Goal: Information Seeking & Learning: Learn about a topic

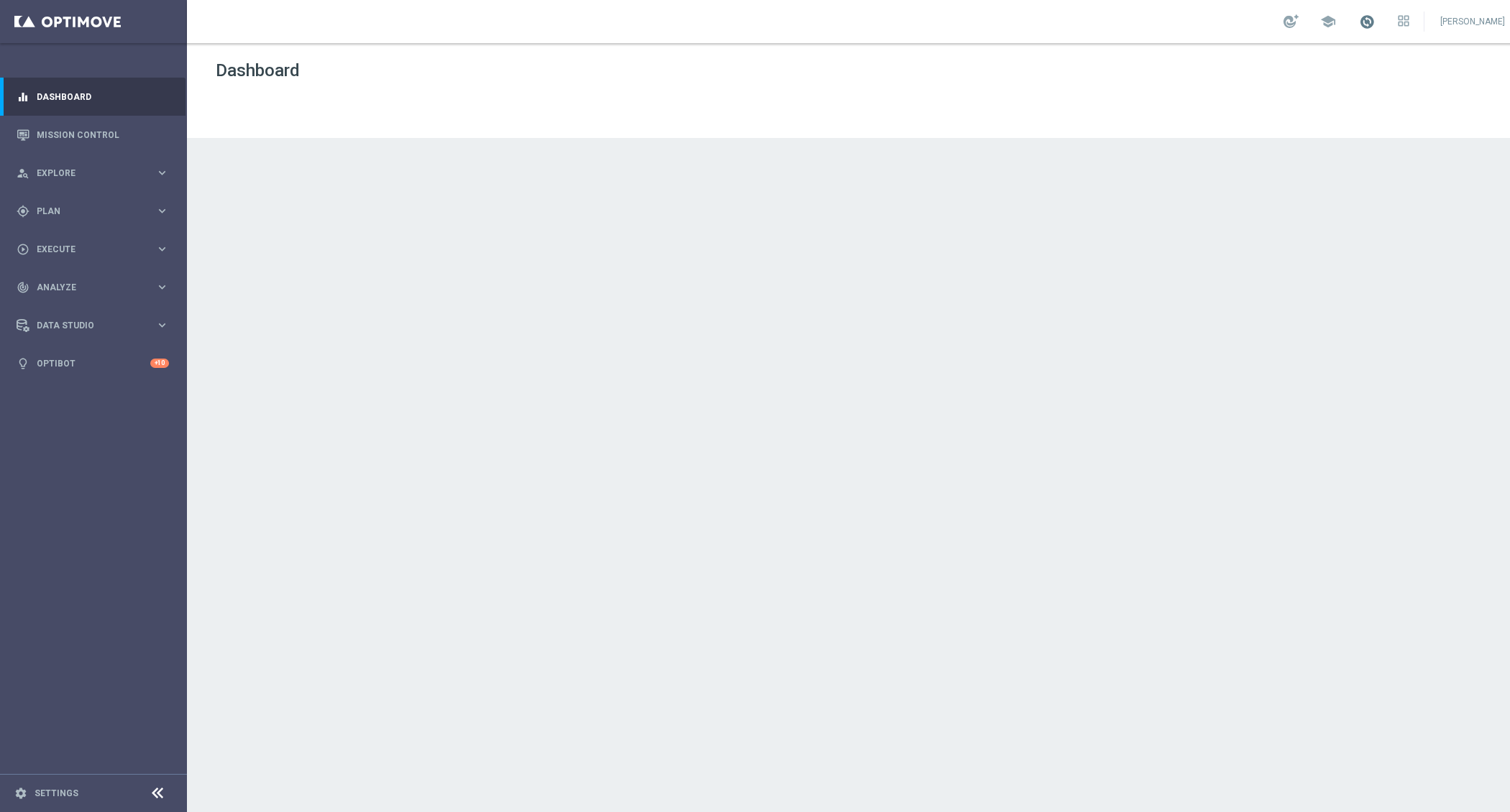
click at [1375, 17] on span at bounding box center [1366, 21] width 16 height 16
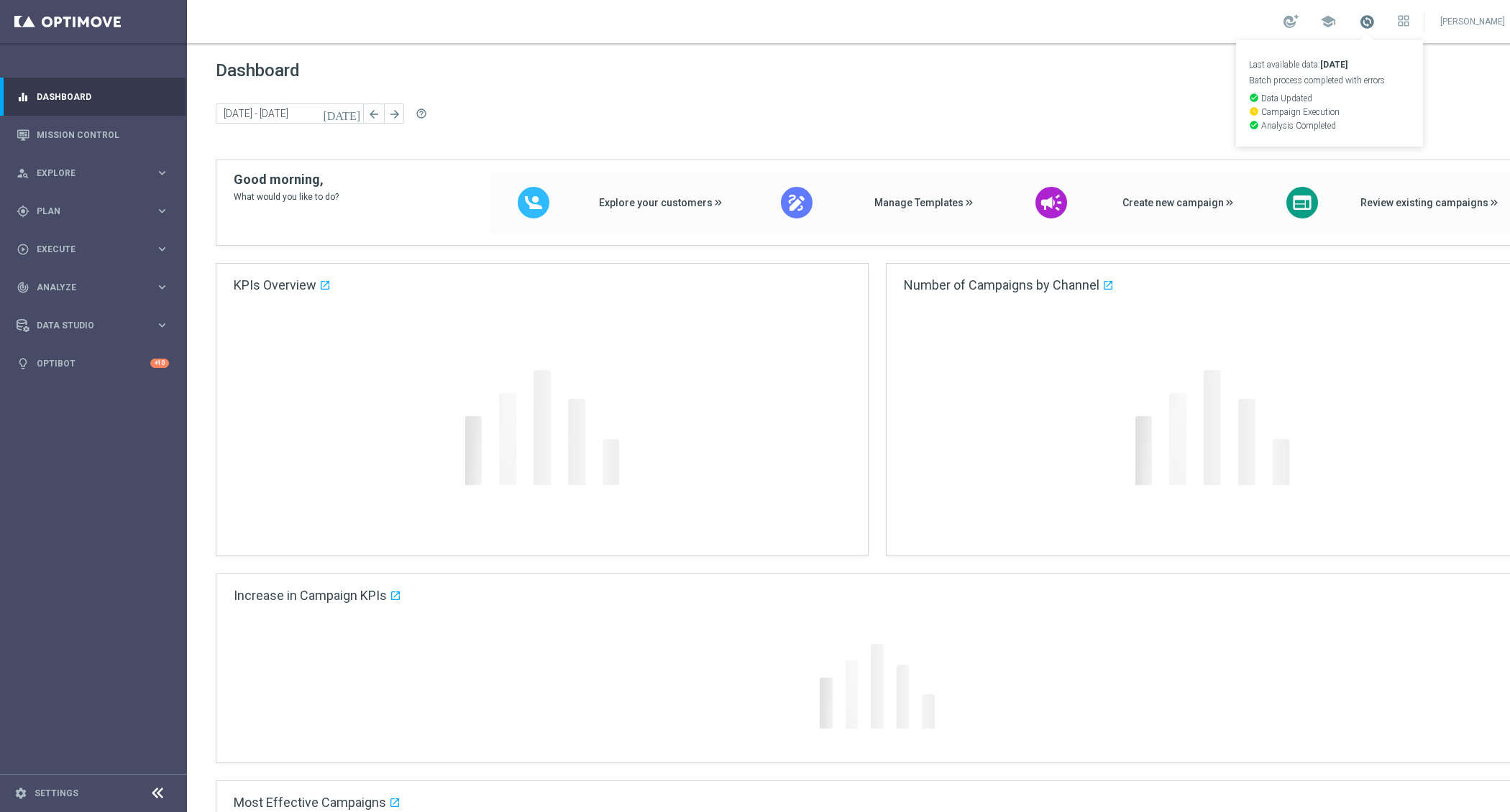
click at [1375, 17] on span at bounding box center [1366, 21] width 16 height 16
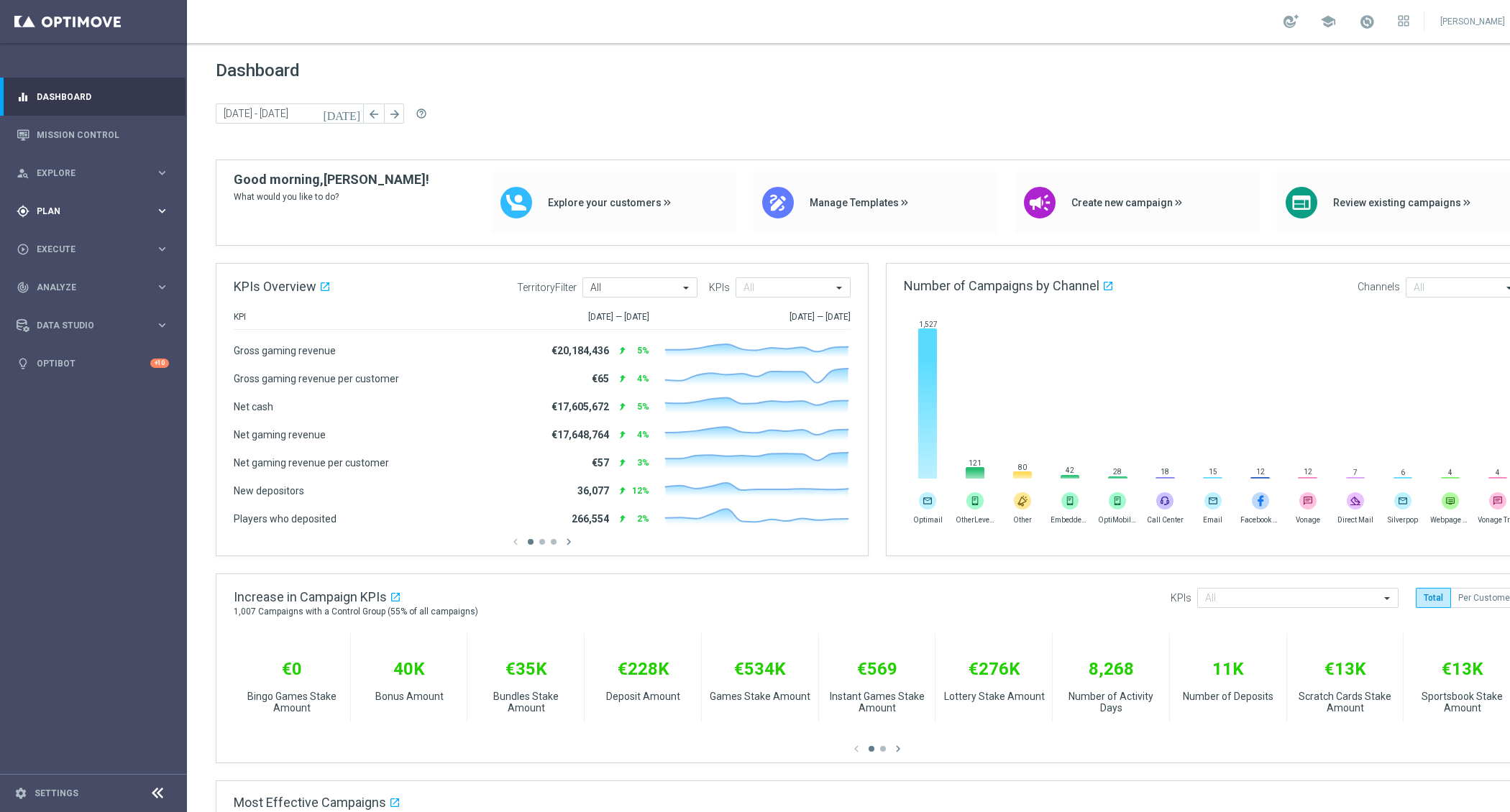
click at [165, 199] on div "gps_fixed Plan keyboard_arrow_right" at bounding box center [92, 211] width 185 height 38
click at [83, 244] on link "Target Groups" at bounding box center [93, 241] width 112 height 11
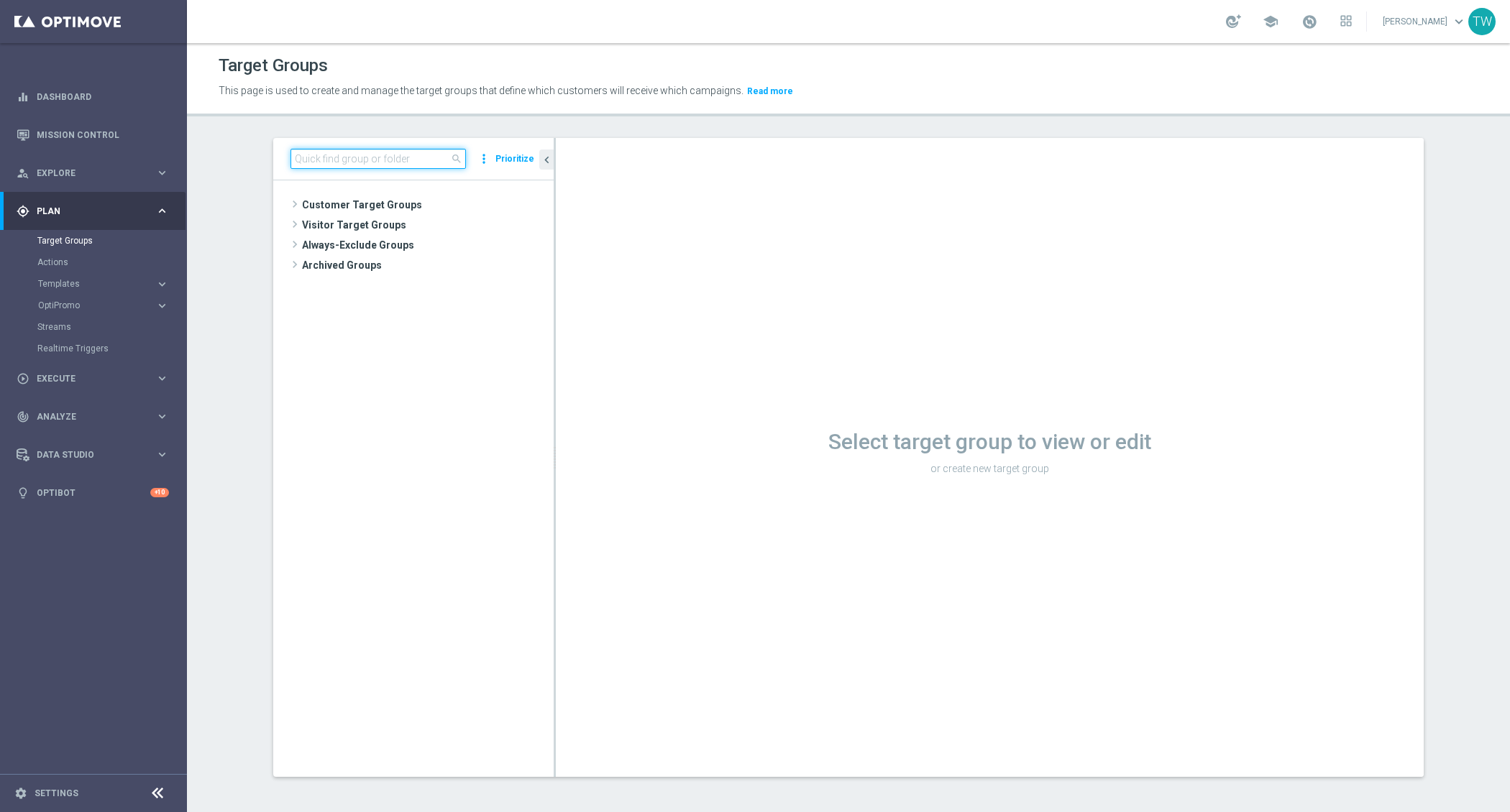
click at [396, 162] on input at bounding box center [378, 159] width 176 height 20
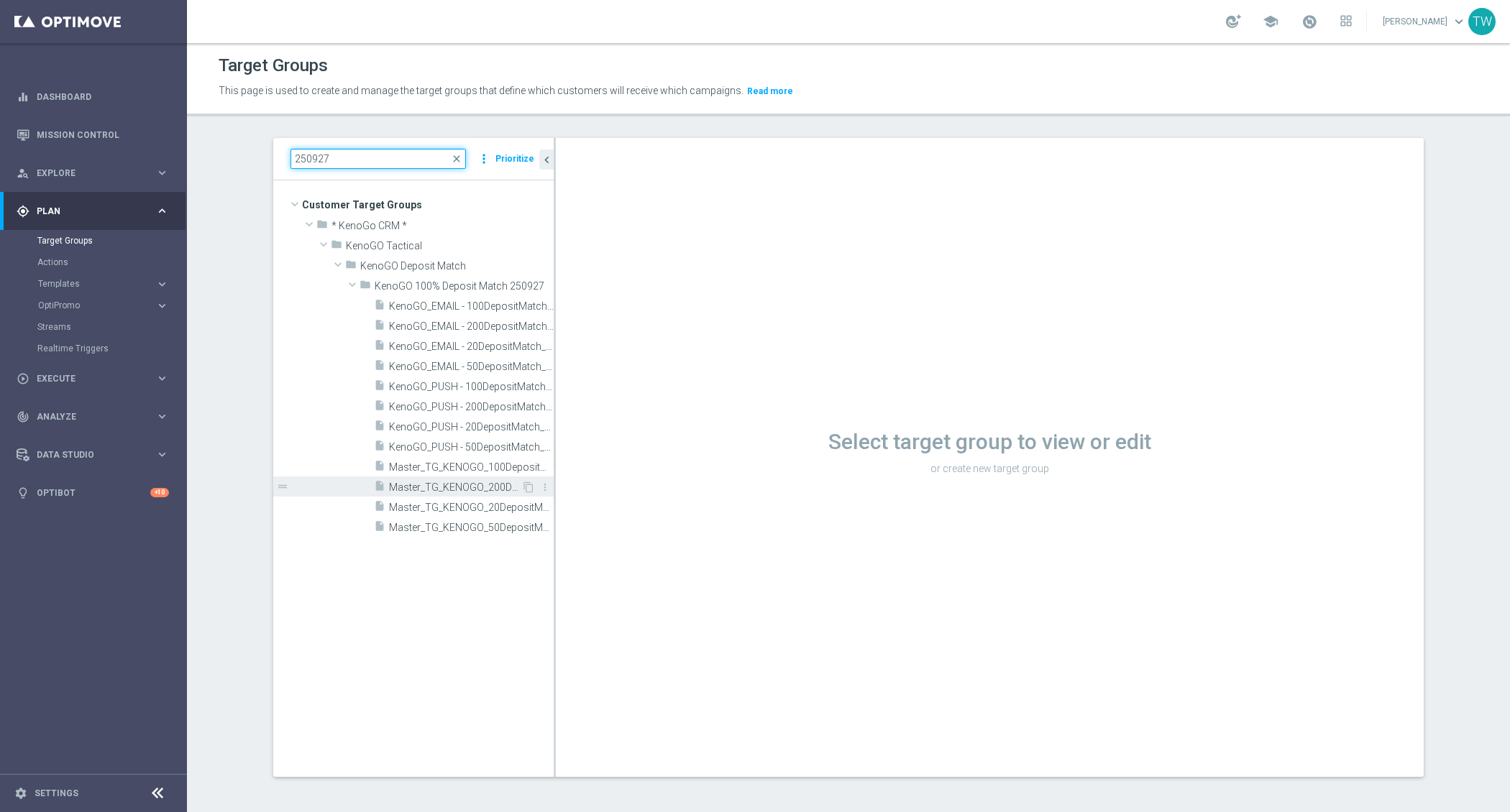
type input "250927"
click at [465, 480] on div "insert_drive_file Master_TG_KENOGO_200DepositMatch_250927" at bounding box center [447, 487] width 148 height 20
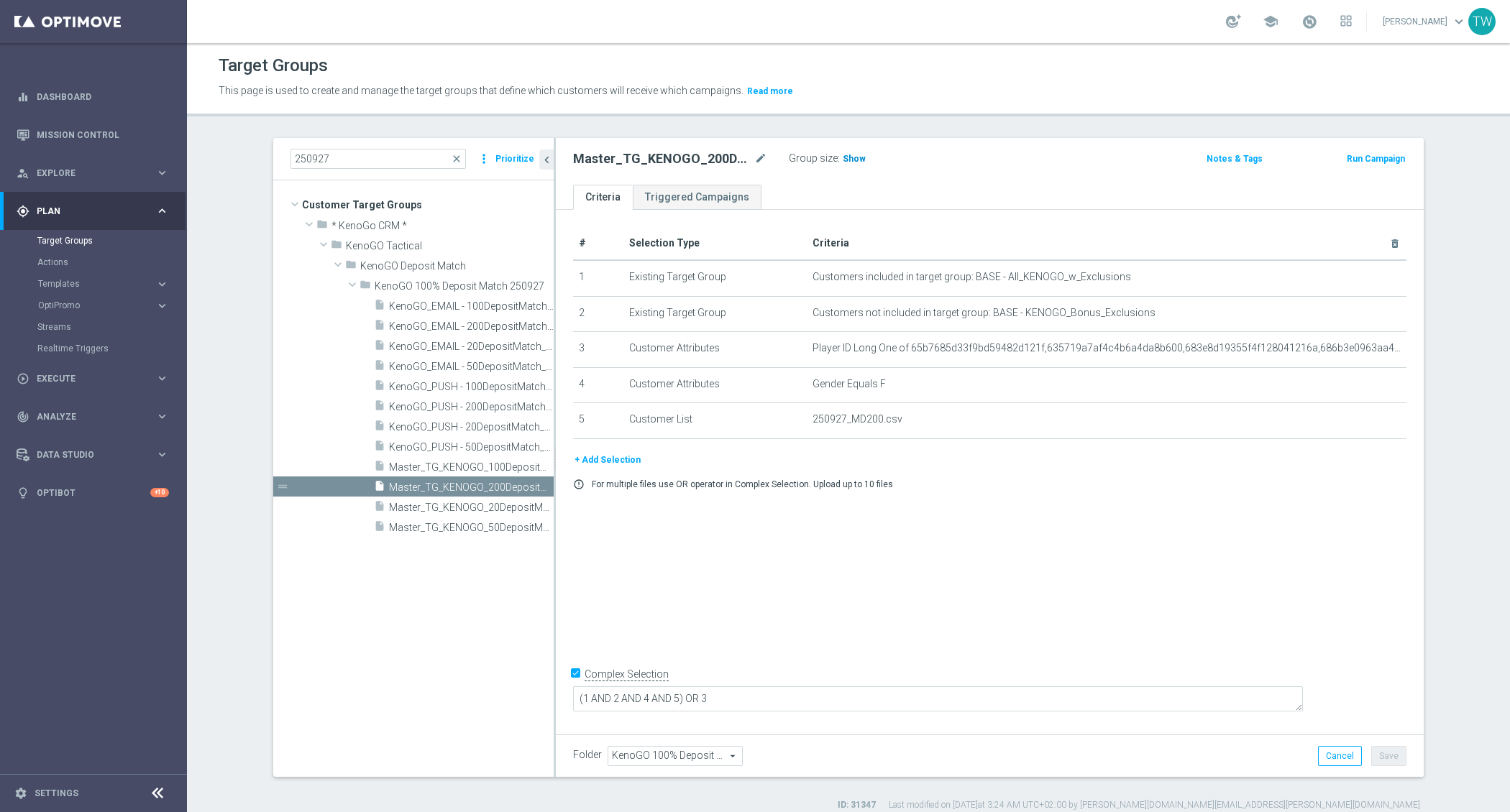
click at [858, 160] on span "Show" at bounding box center [854, 158] width 23 height 10
click at [851, 162] on span "46" at bounding box center [849, 160] width 13 height 14
click at [462, 466] on span "Master_TG_KENOGO_100DepositMatch_250927" at bounding box center [455, 468] width 132 height 12
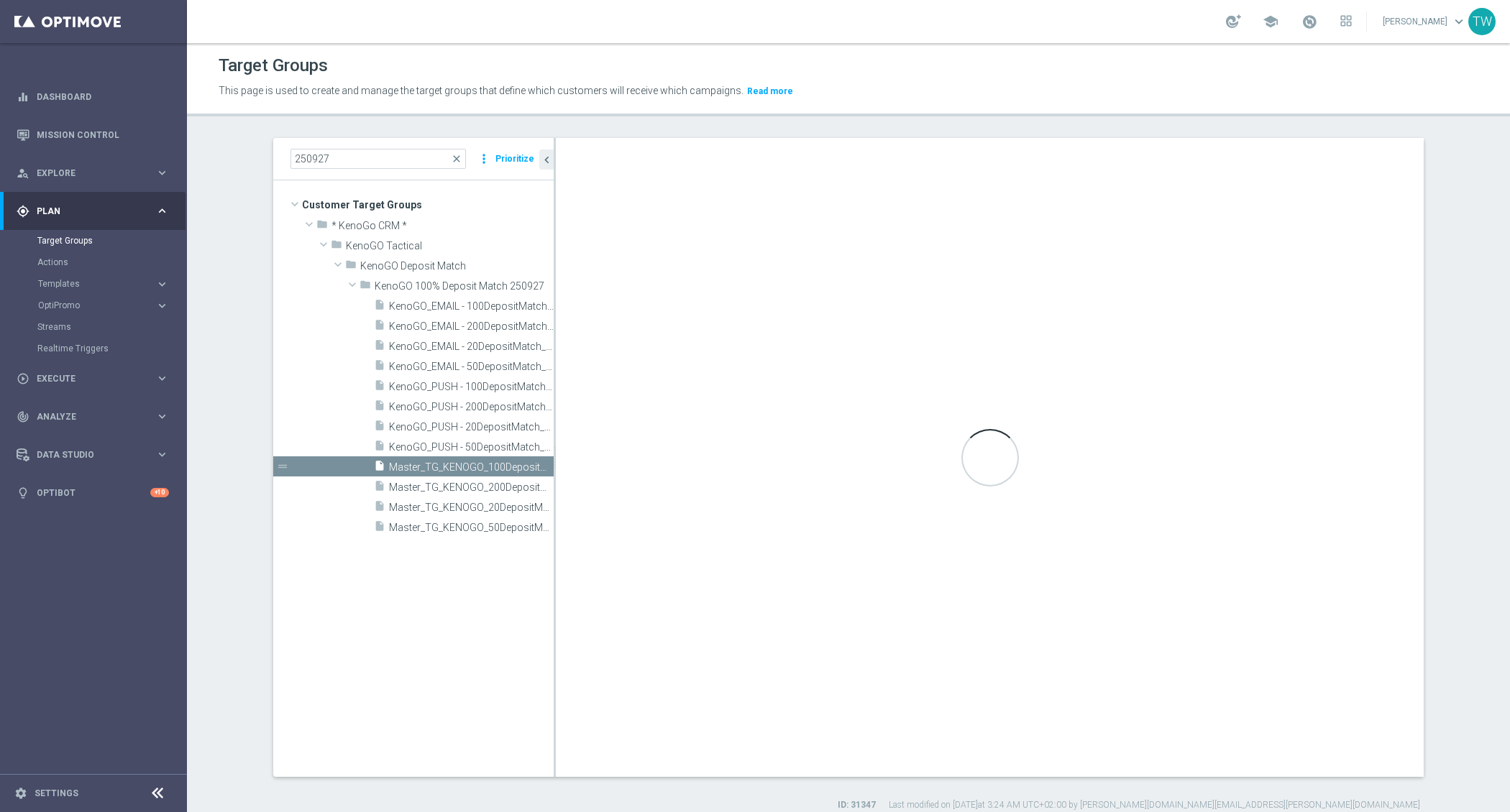
checkbox input "false"
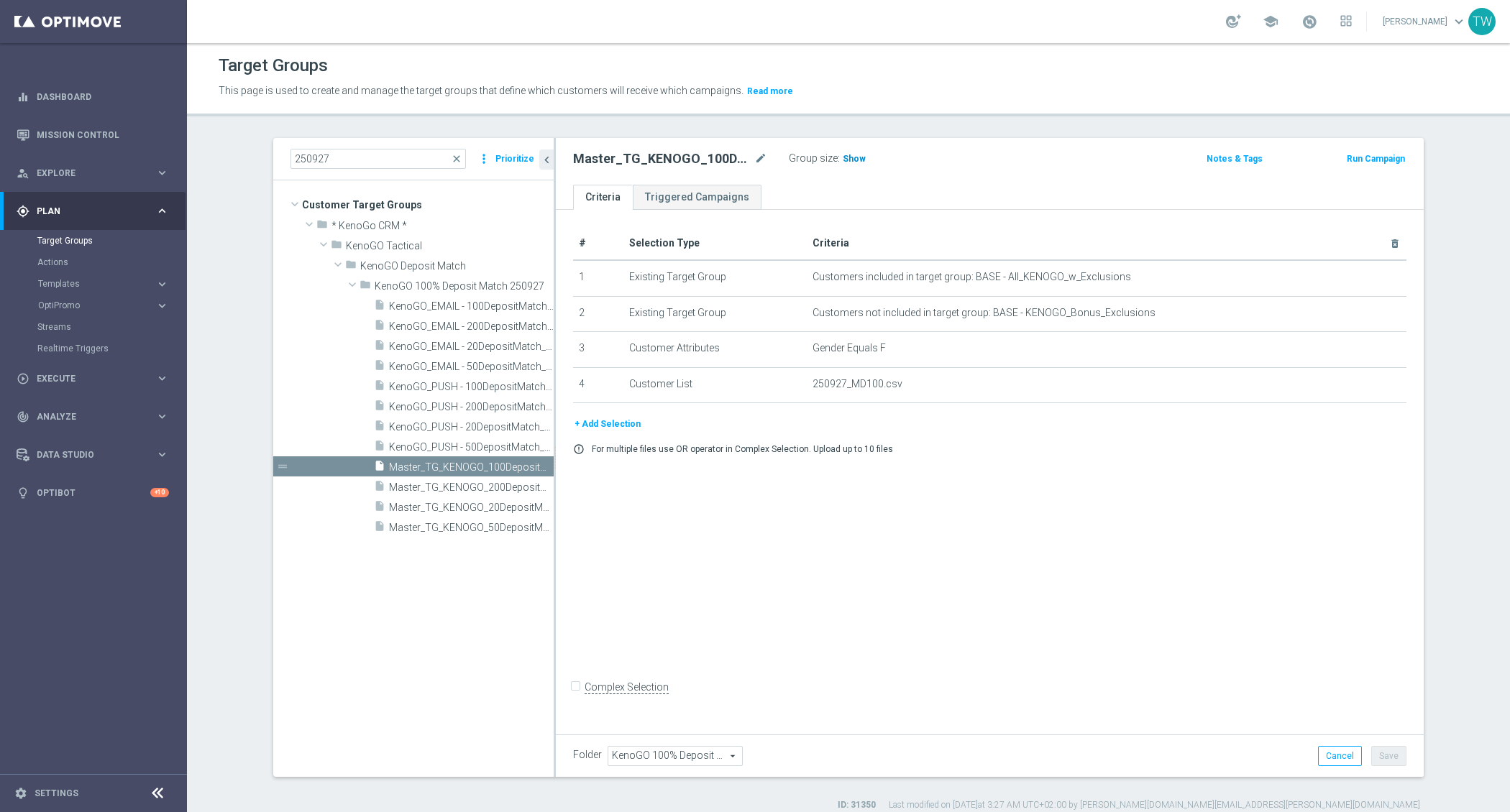
click at [850, 161] on span "Show" at bounding box center [854, 158] width 23 height 10
click at [849, 160] on span "749" at bounding box center [852, 160] width 18 height 14
click at [444, 530] on span "Master_TG_KENOGO_50DepositMatch_250927" at bounding box center [455, 528] width 132 height 12
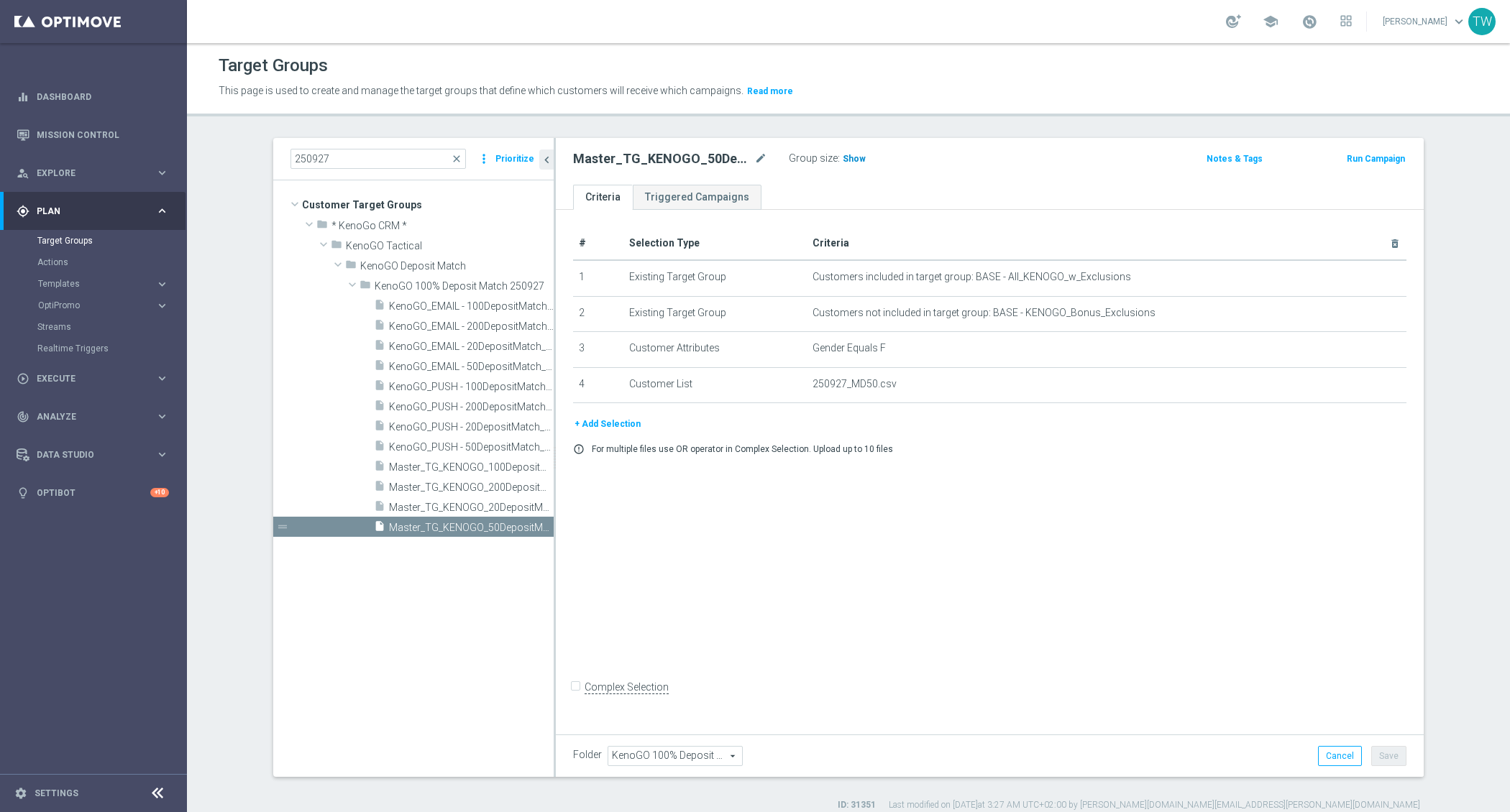
click at [852, 155] on span "Show" at bounding box center [854, 158] width 23 height 10
click at [850, 159] on span "3,673" at bounding box center [855, 160] width 25 height 14
click at [480, 503] on span "Master_TG_KENOGO_20DepositMatch_250927" at bounding box center [455, 508] width 132 height 12
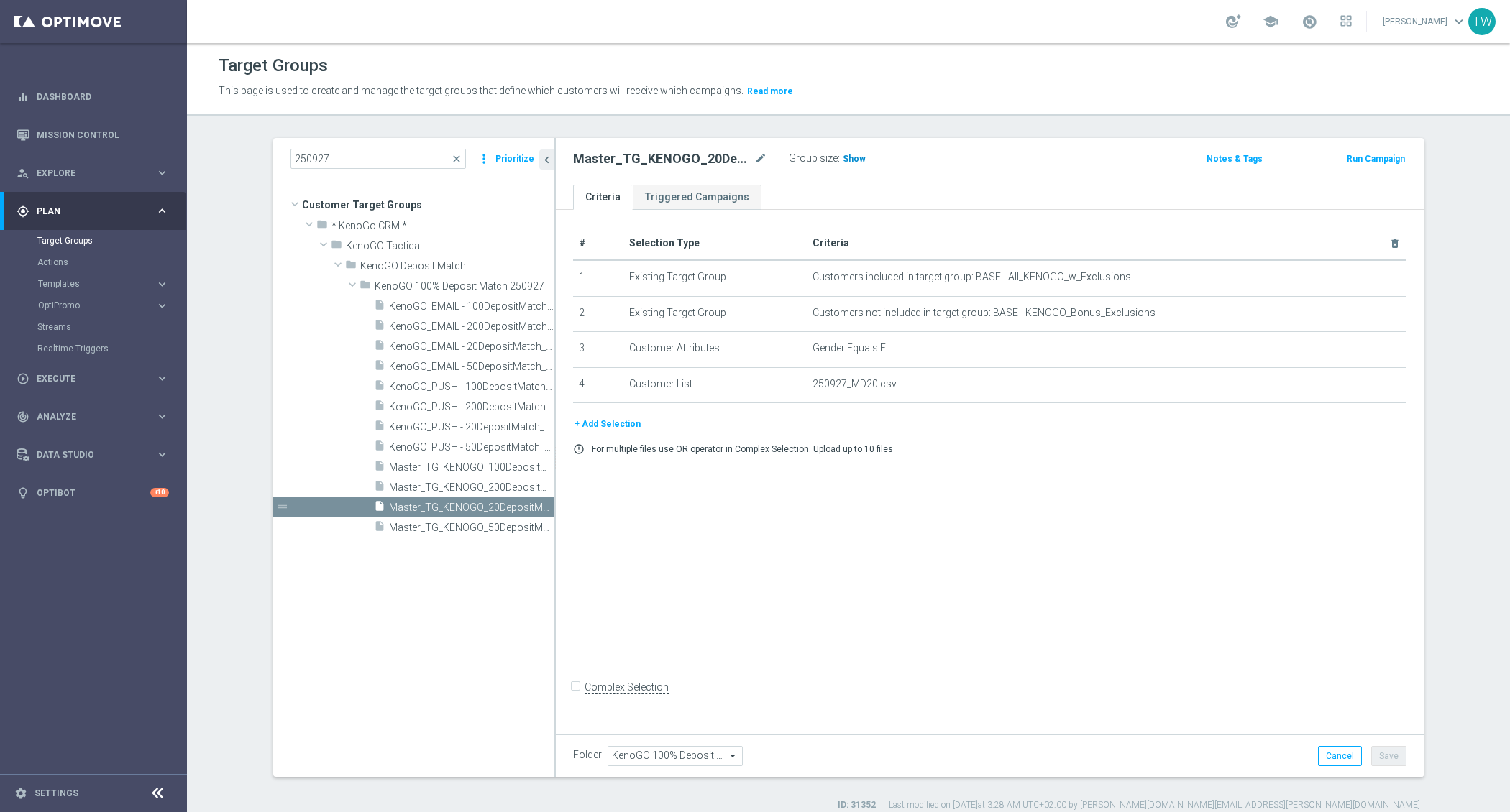
click at [854, 154] on span "Show" at bounding box center [854, 158] width 23 height 10
click at [849, 160] on span "3,861" at bounding box center [855, 160] width 25 height 14
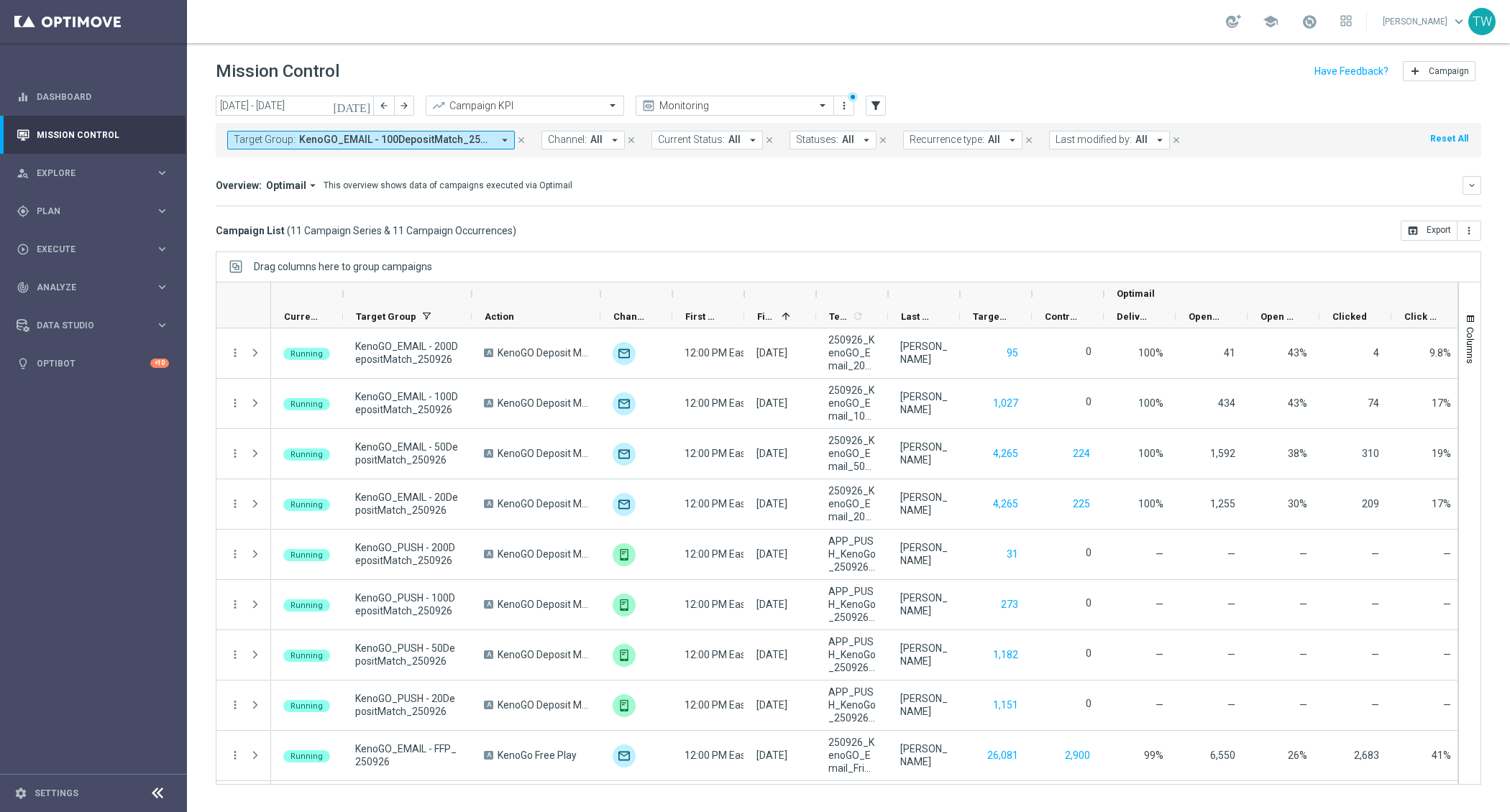
click at [404, 136] on span "KenoGO_EMAIL - 100DepositMatch_250926, KenoGO_EMAIL - 200DepositMatch_250926, K…" at bounding box center [396, 140] width 194 height 12
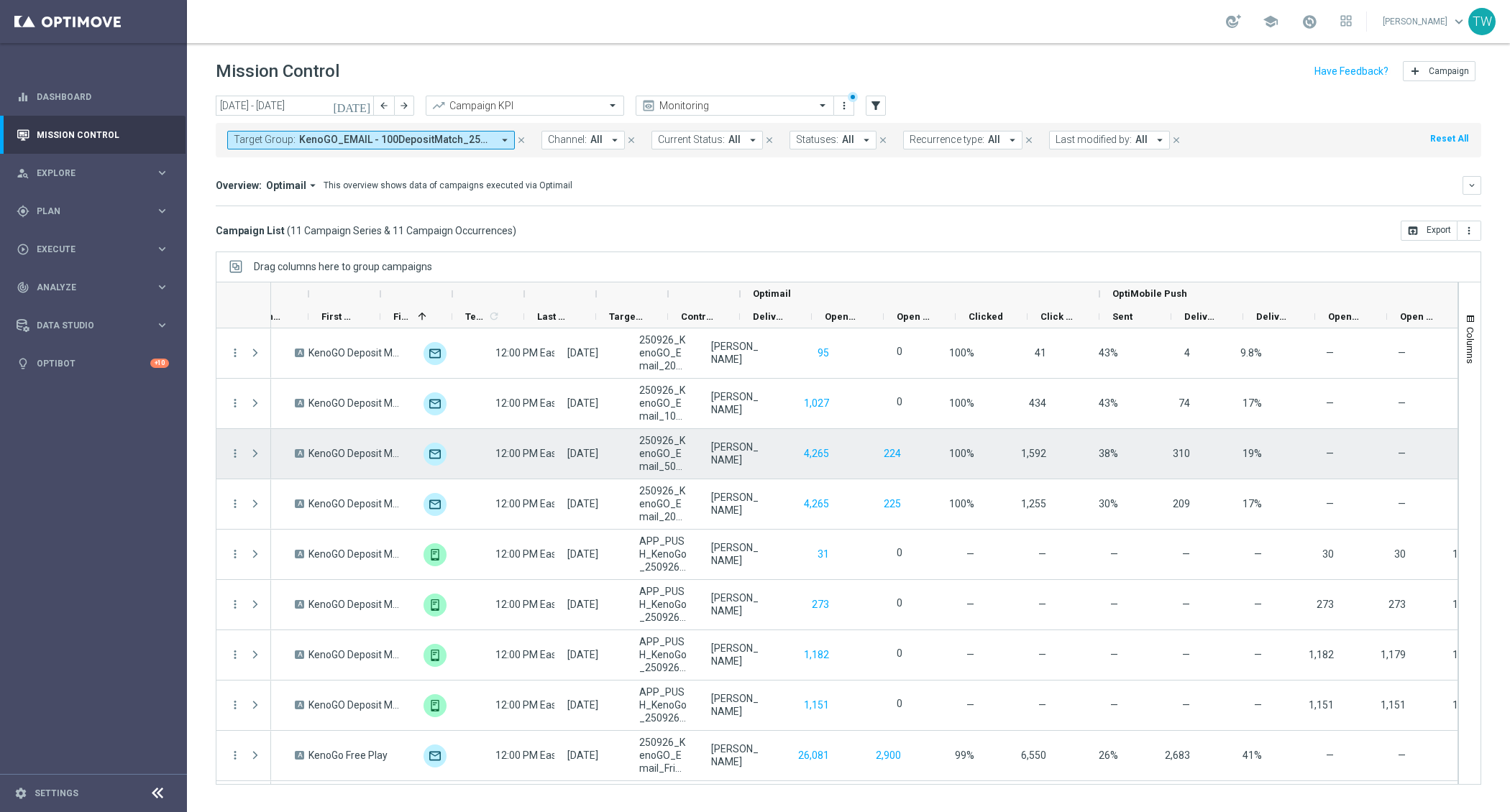
scroll to position [0, 363]
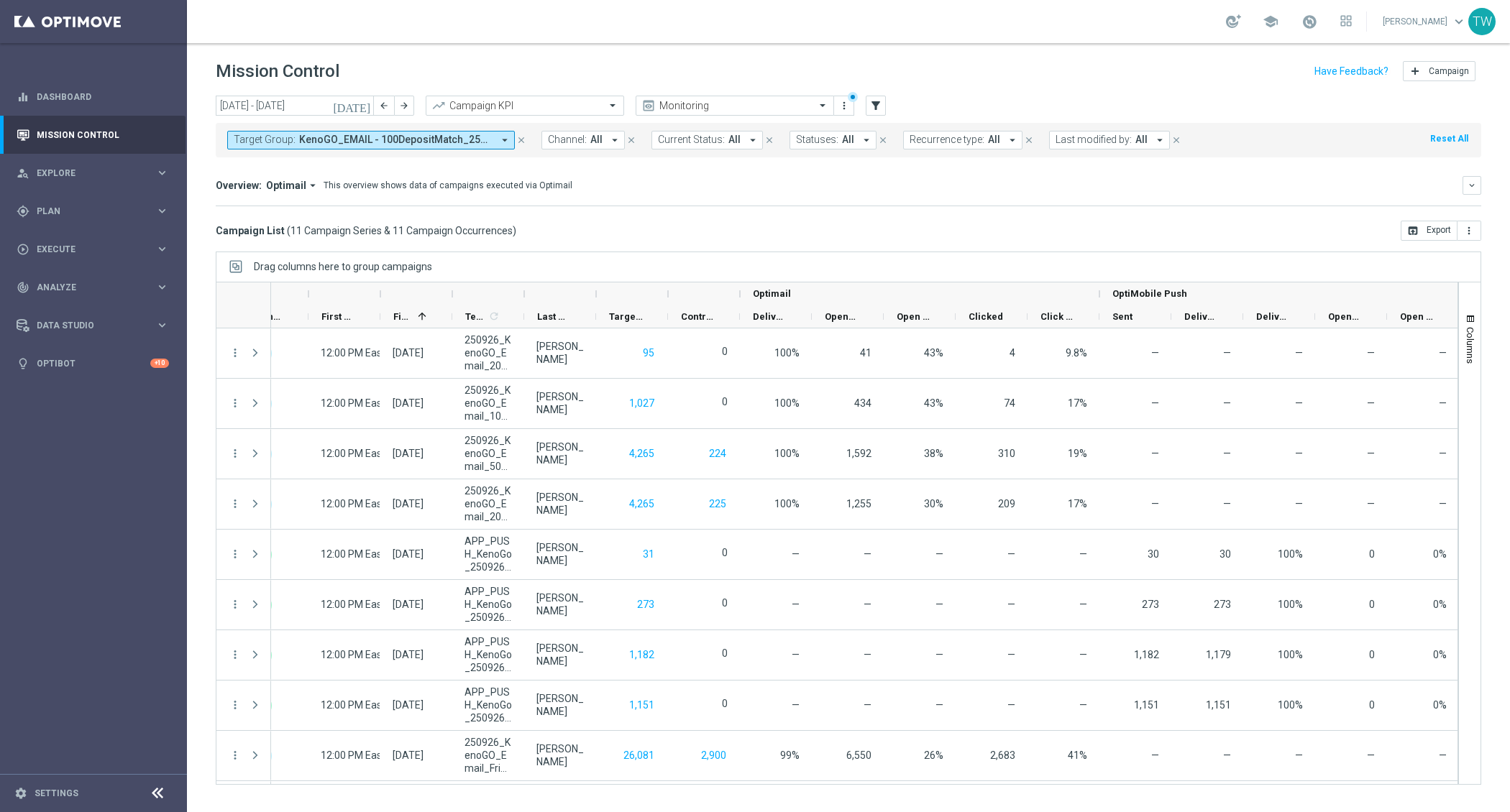
click at [508, 142] on icon "arrow_drop_down" at bounding box center [504, 140] width 13 height 13
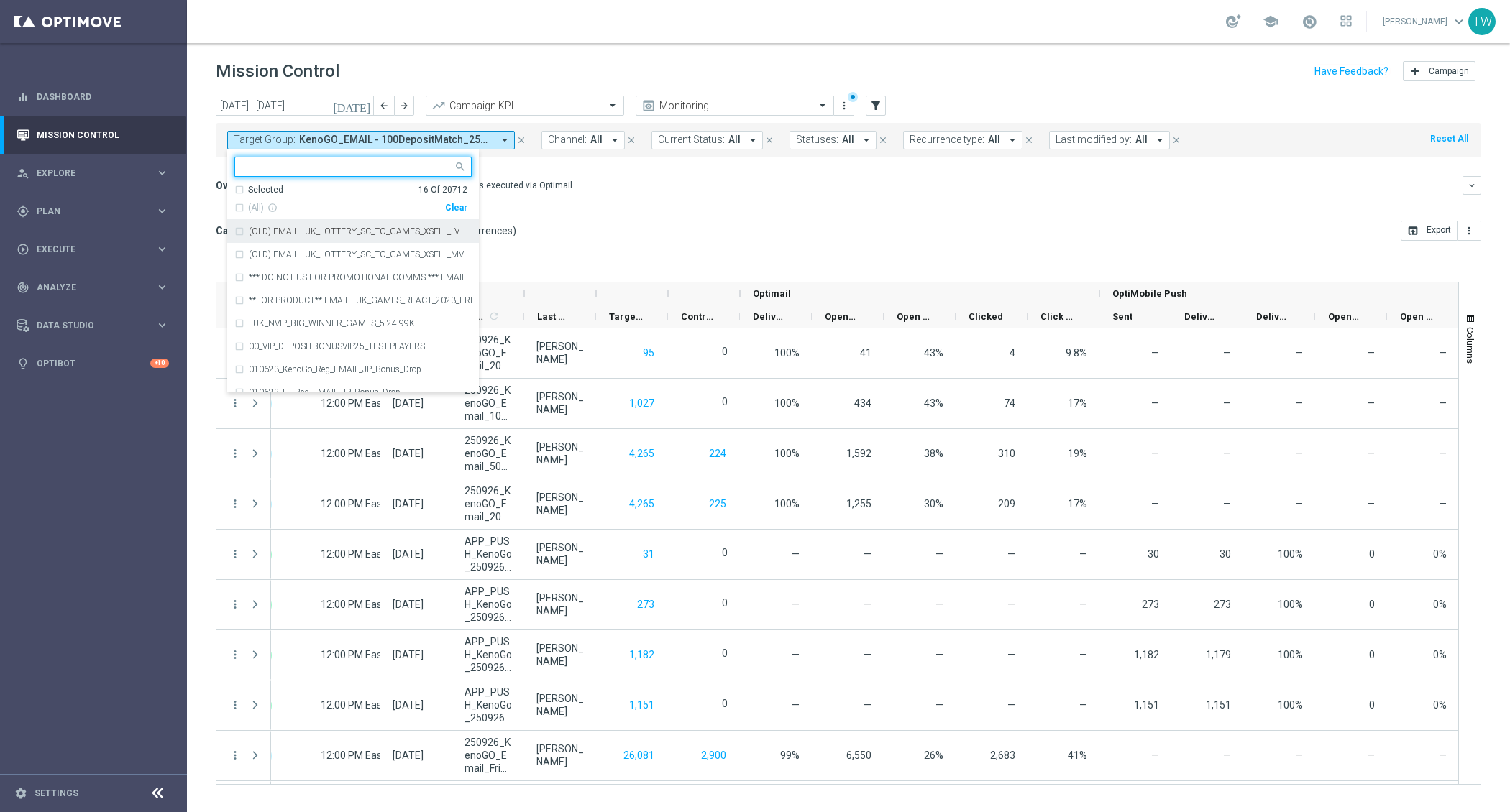
click at [0, 0] on div "Clear" at bounding box center [0, 0] width 0 height 0
click at [351, 162] on input "text" at bounding box center [347, 167] width 210 height 12
click at [281, 202] on span "(All Search Results)" at bounding box center [288, 208] width 79 height 12
type input "250927"
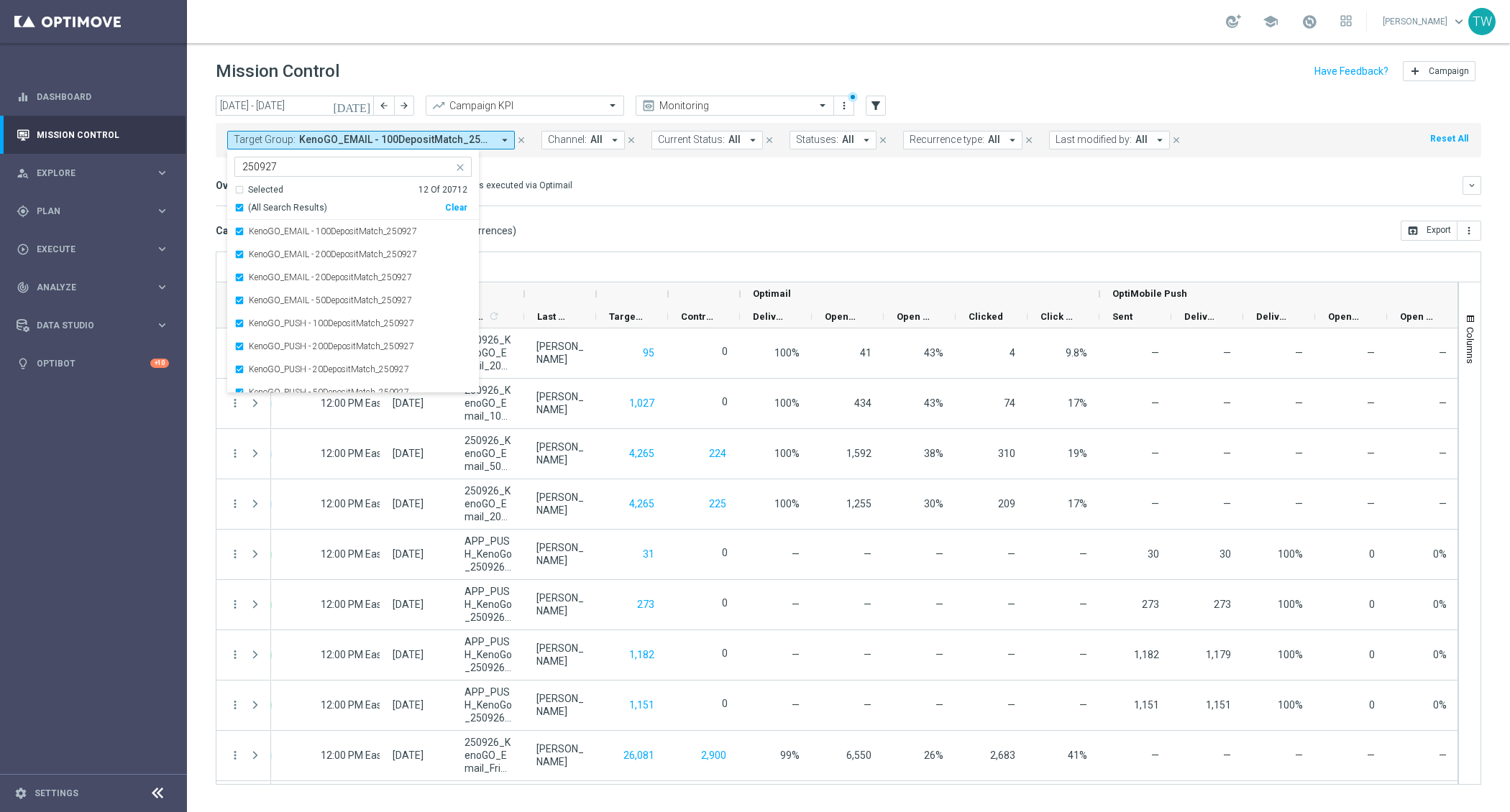
click at [597, 217] on mini-dashboard "Overview: Optimail arrow_drop_down This overview shows data of campaigns execut…" at bounding box center [848, 189] width 1266 height 64
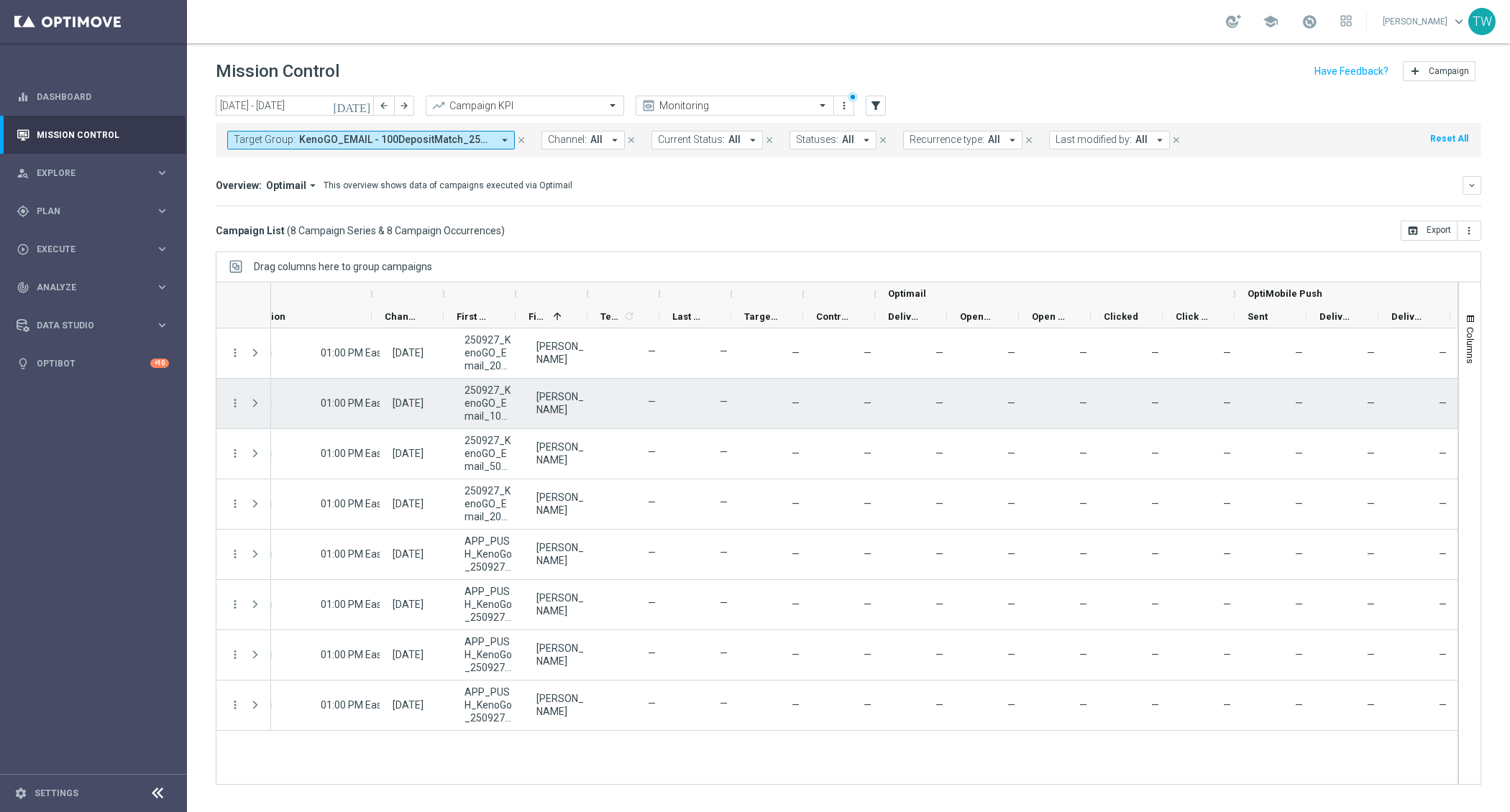
scroll to position [0, 0]
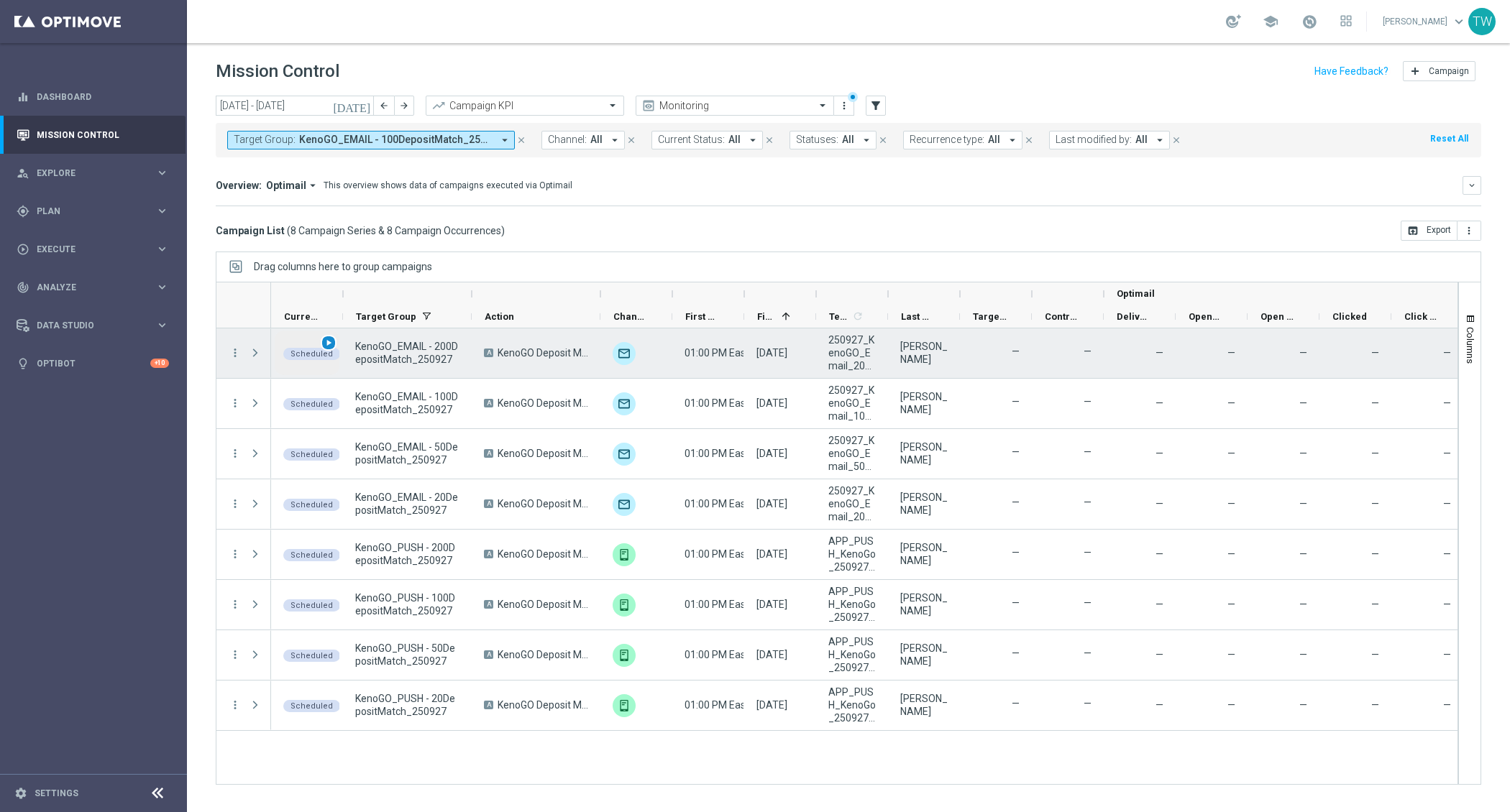
click at [329, 343] on span "play_arrow" at bounding box center [328, 342] width 10 height 10
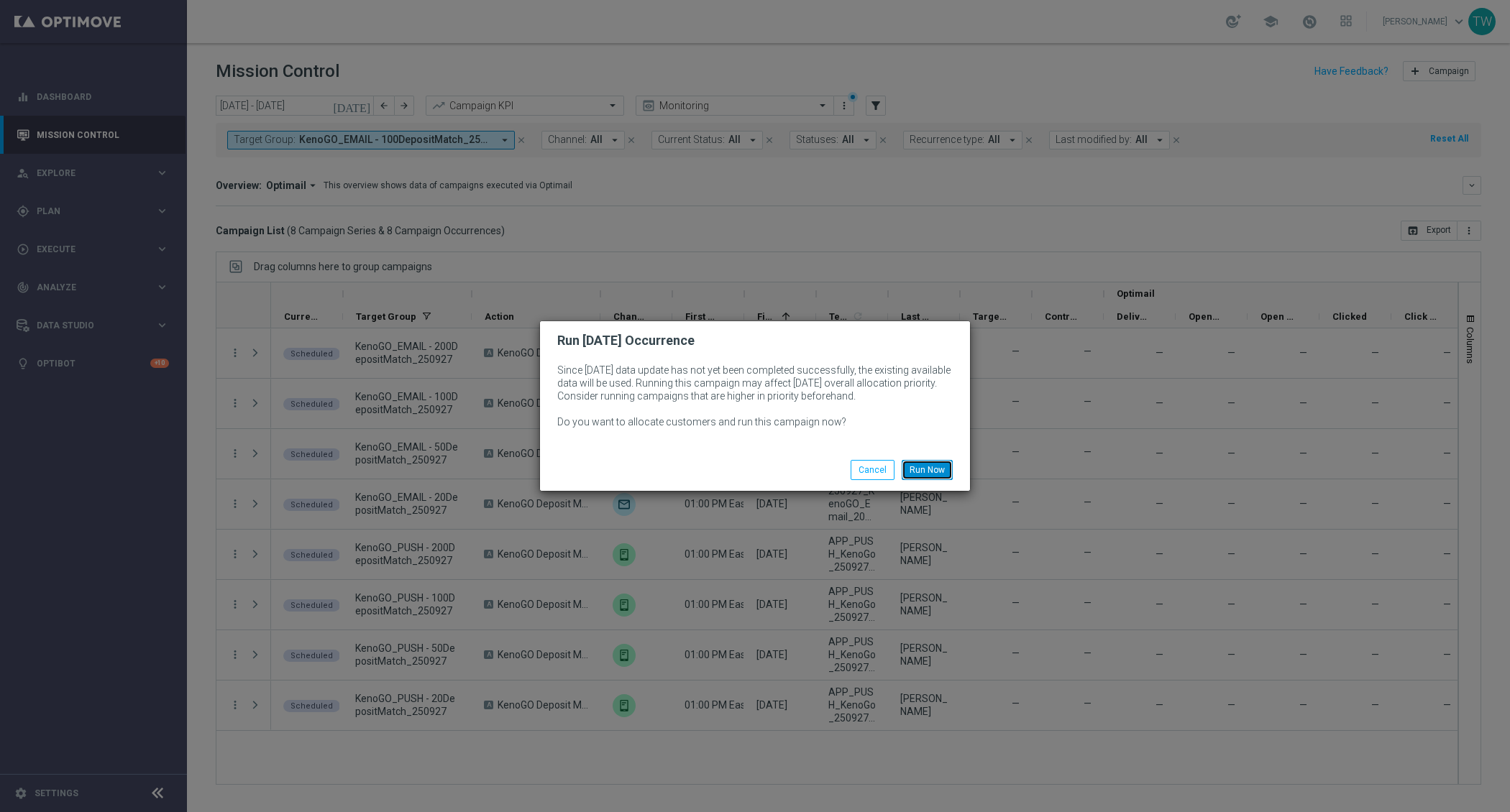
click at [932, 474] on button "Run Now" at bounding box center [926, 470] width 51 height 20
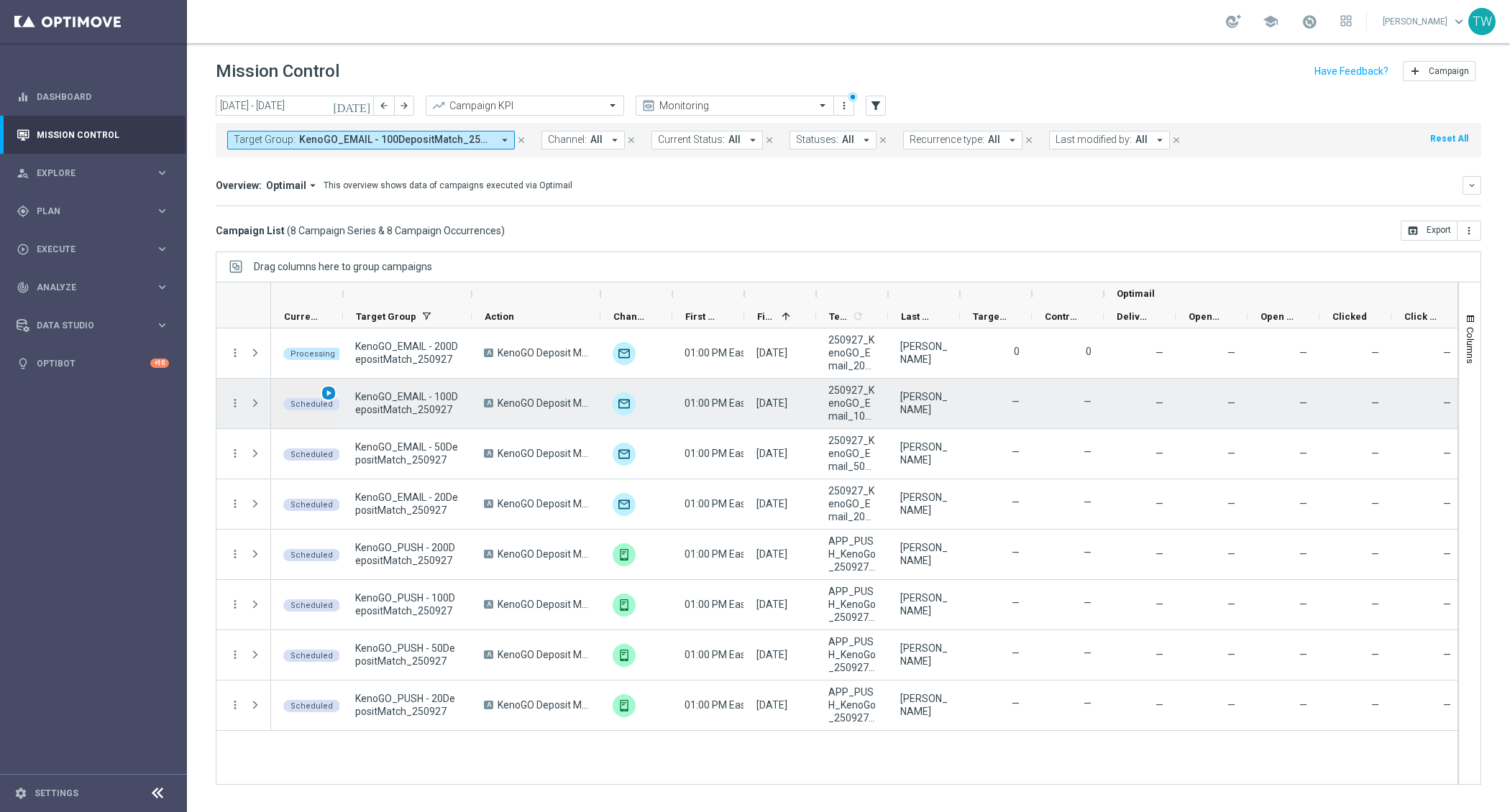
click at [328, 390] on span "play_arrow" at bounding box center [328, 393] width 10 height 10
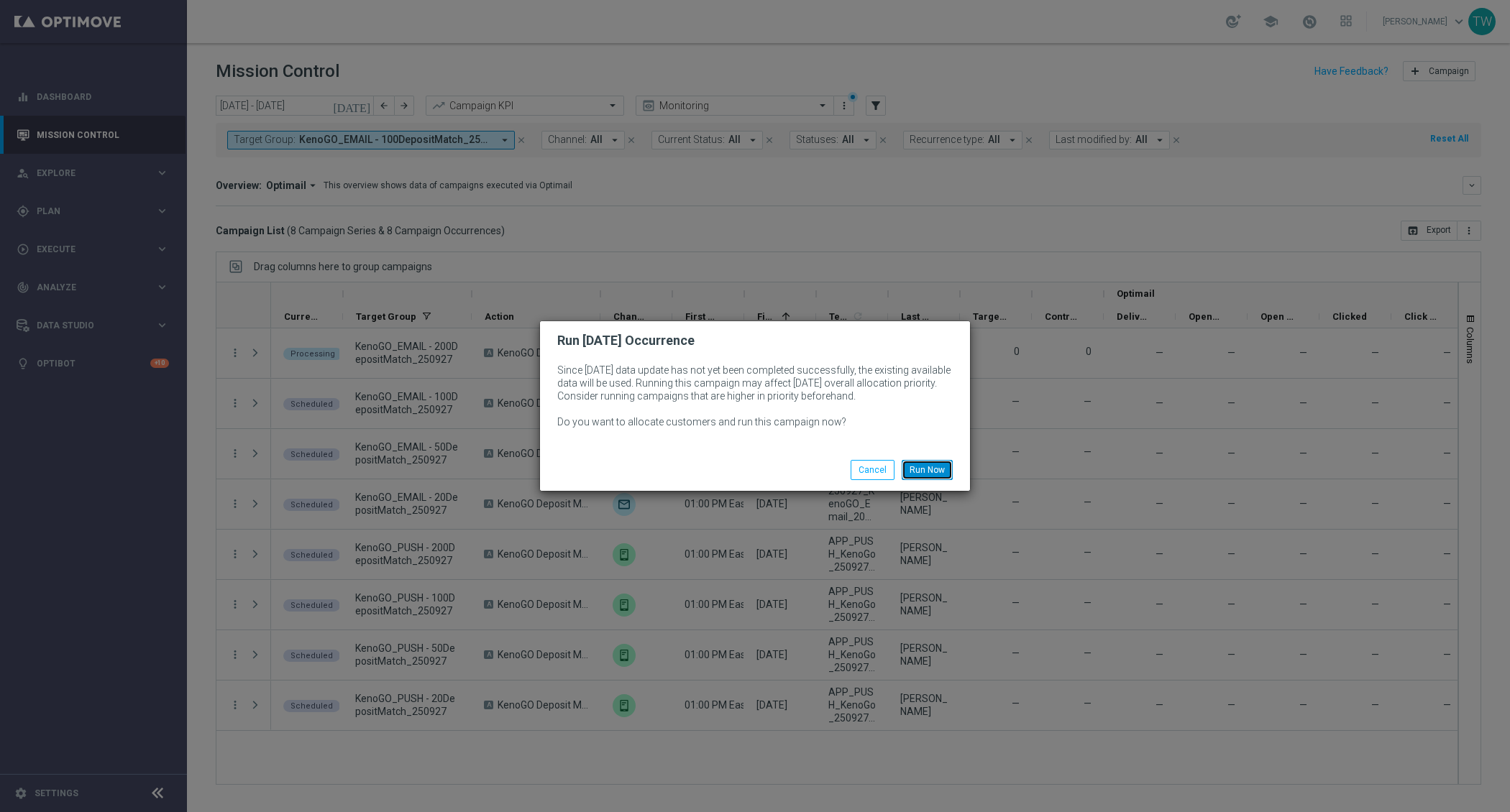
click at [924, 465] on button "Run Now" at bounding box center [926, 470] width 51 height 20
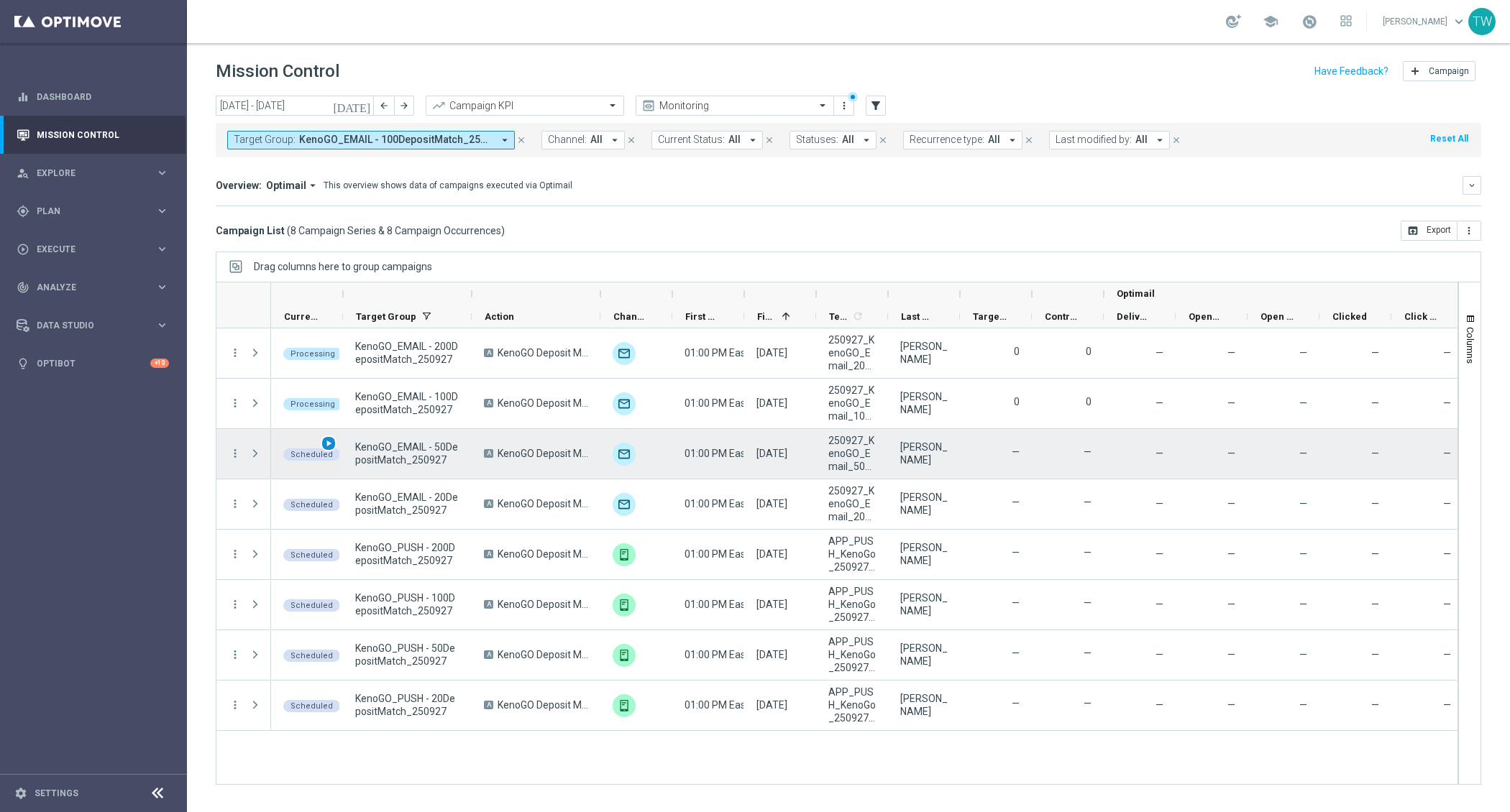
click at [332, 438] on span "play_arrow" at bounding box center [328, 443] width 10 height 10
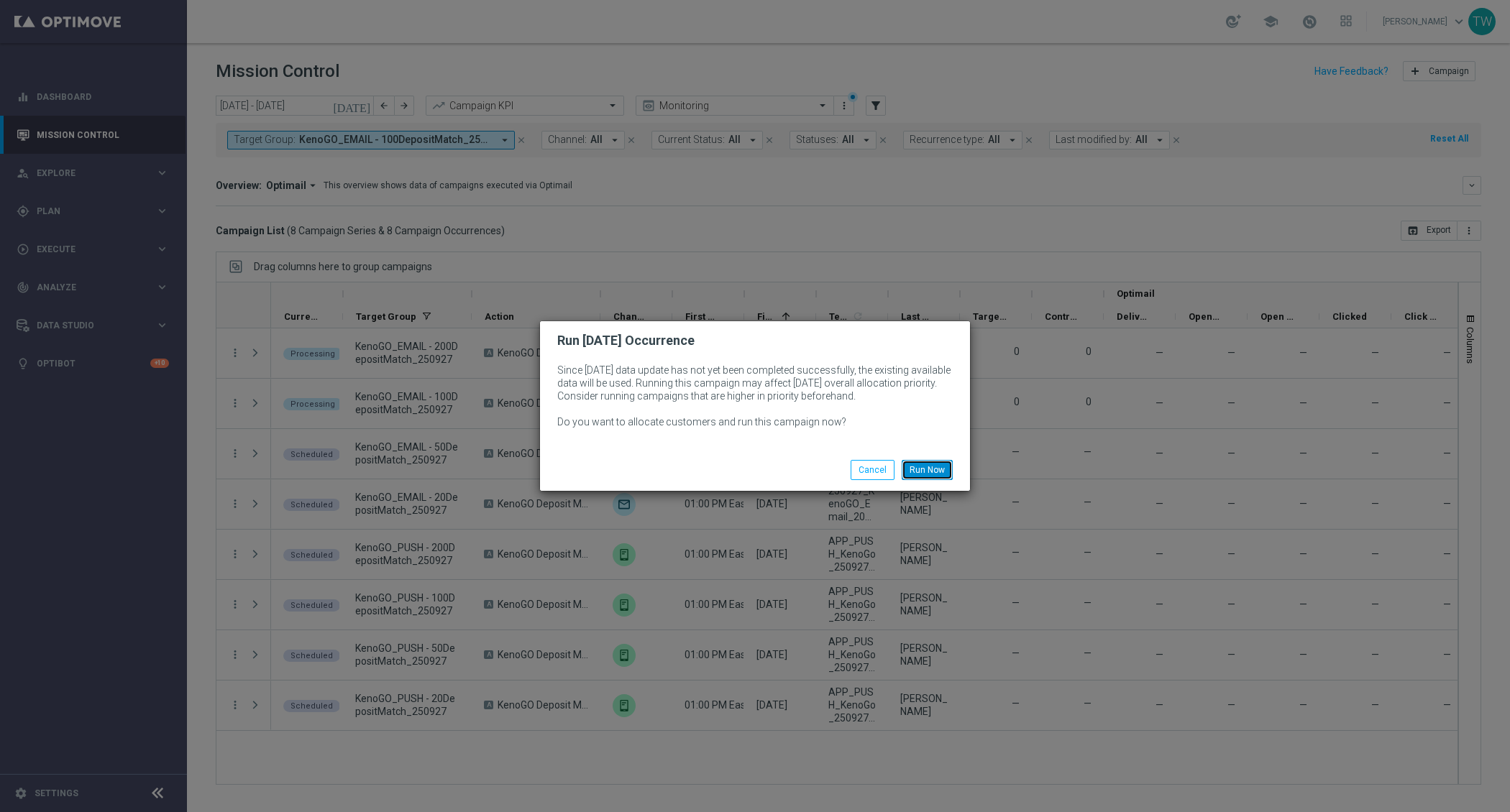
click at [928, 463] on button "Run Now" at bounding box center [926, 470] width 51 height 20
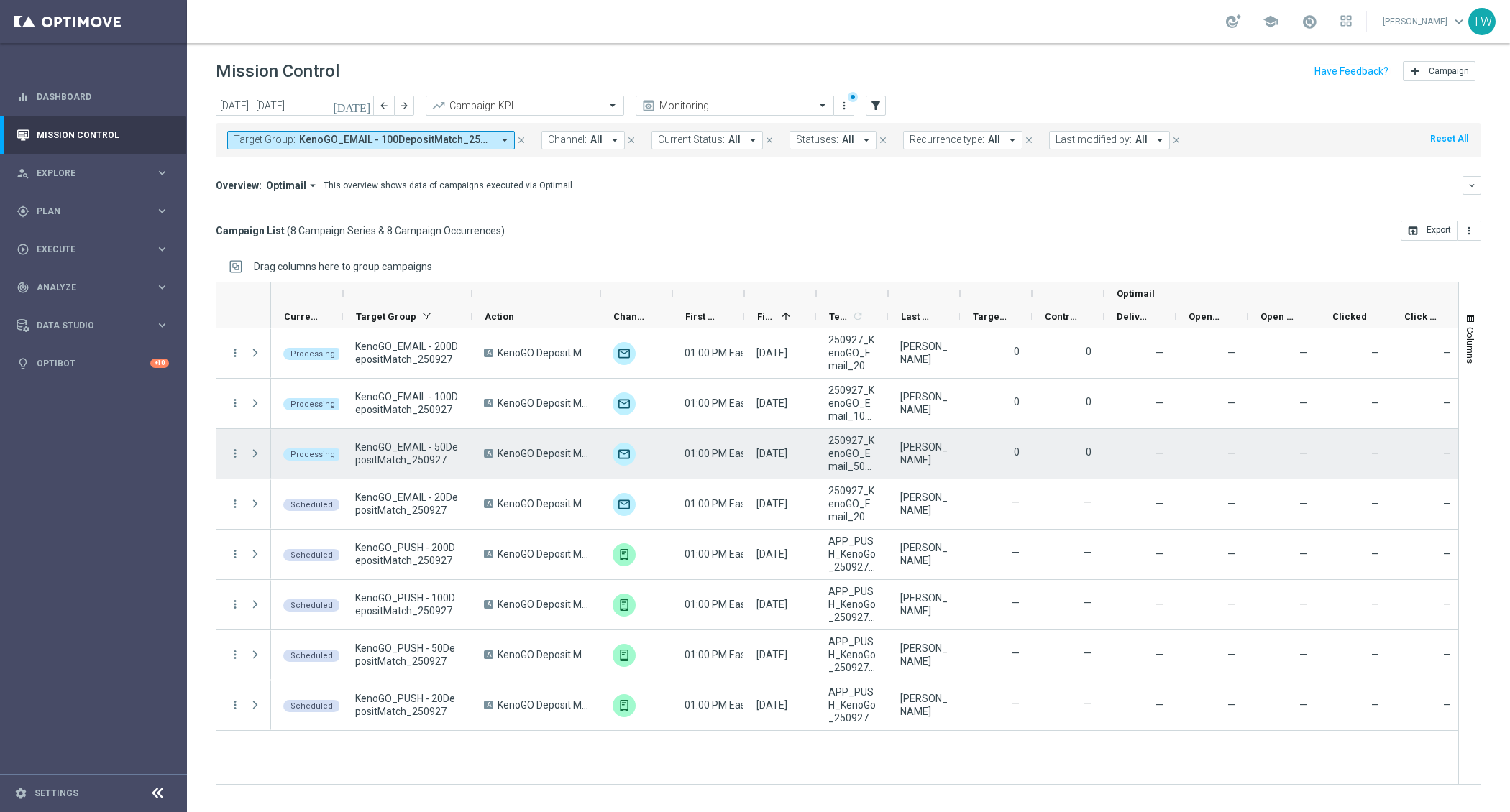
click at [330, 442] on div "Processing" at bounding box center [307, 454] width 72 height 50
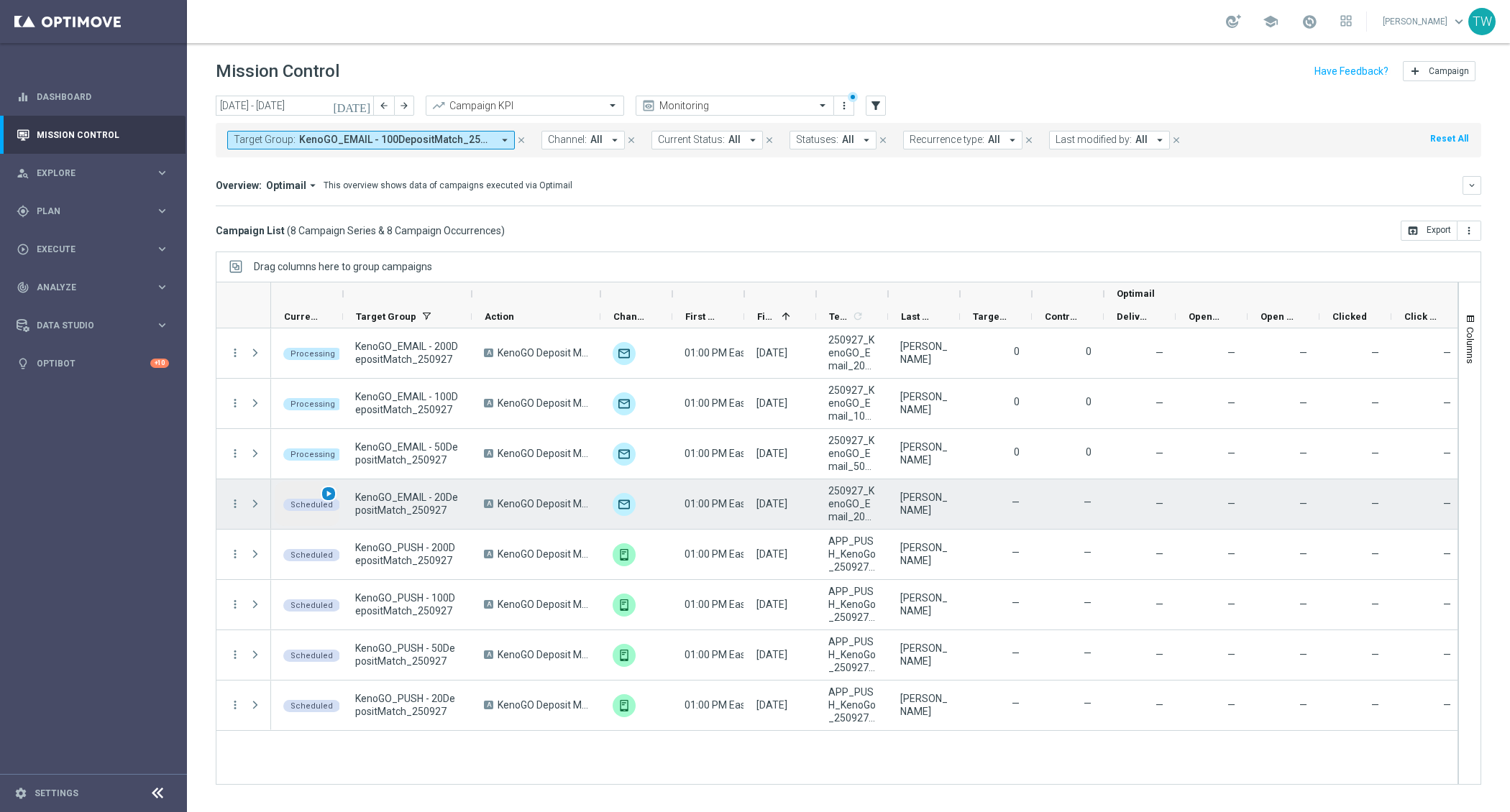
click at [328, 493] on span "play_arrow" at bounding box center [328, 493] width 10 height 10
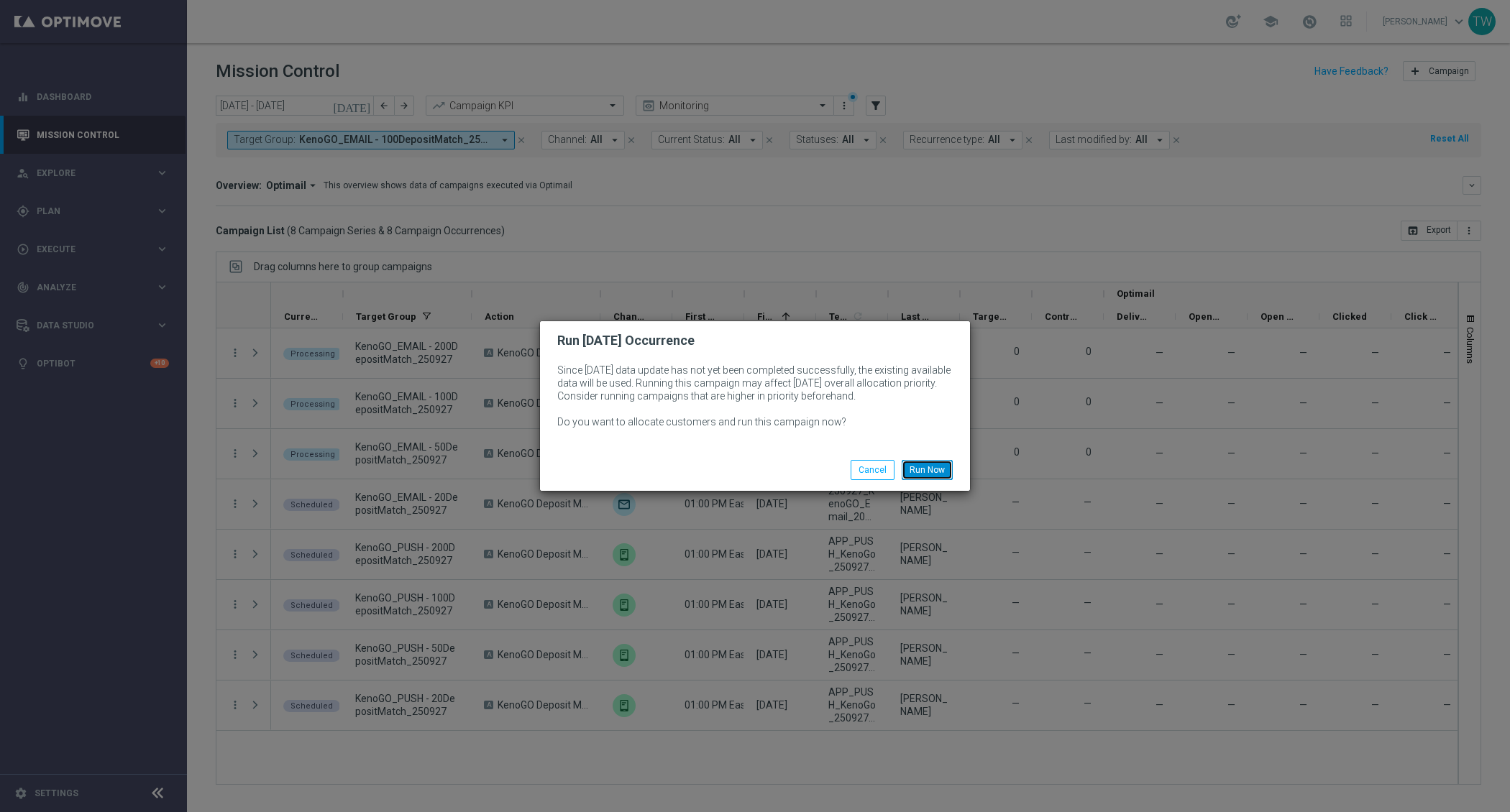
click at [929, 464] on button "Run Now" at bounding box center [926, 470] width 51 height 20
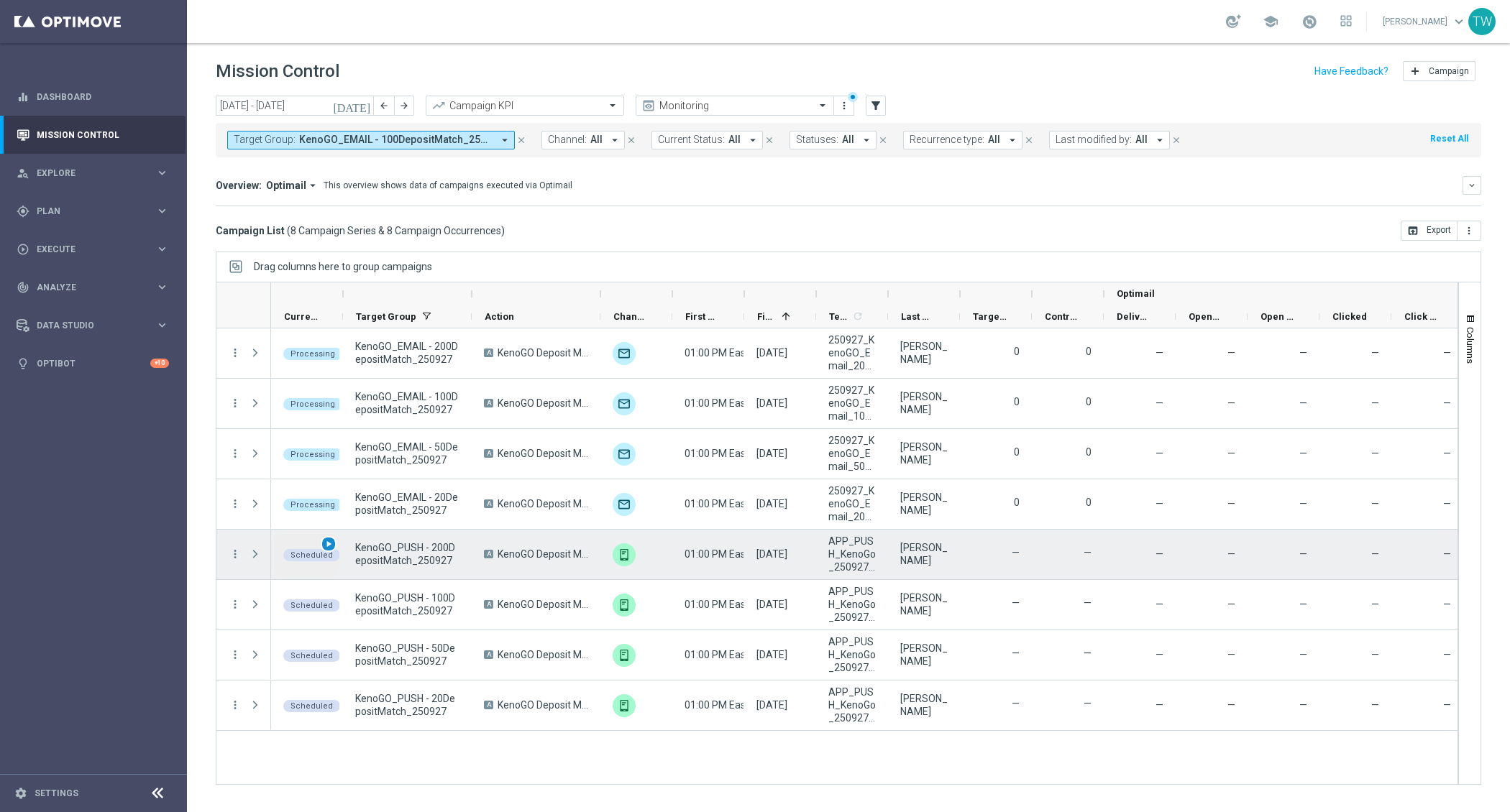
click at [329, 540] on span "play_arrow" at bounding box center [328, 543] width 10 height 10
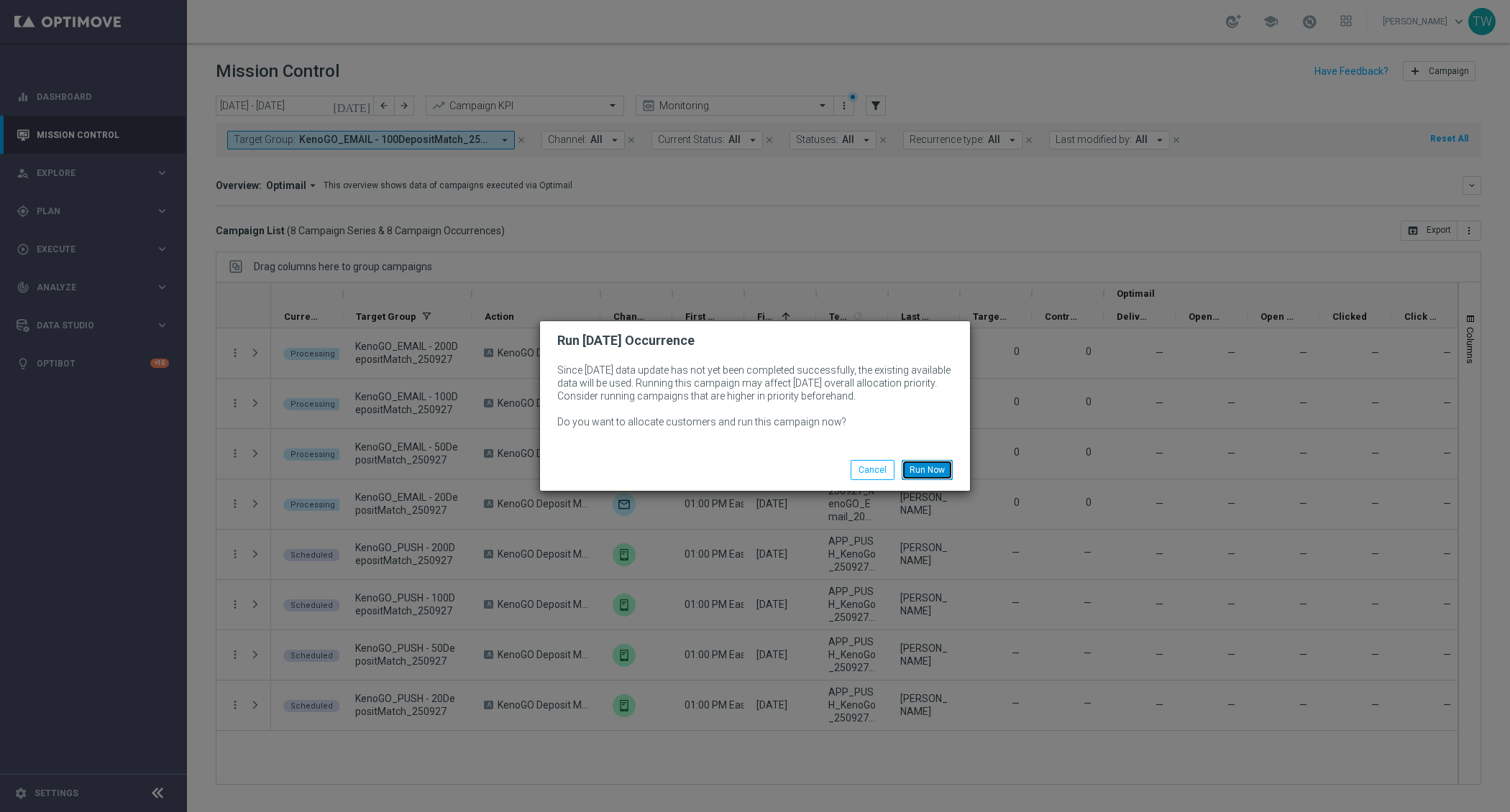
click at [941, 467] on button "Run Now" at bounding box center [926, 470] width 51 height 20
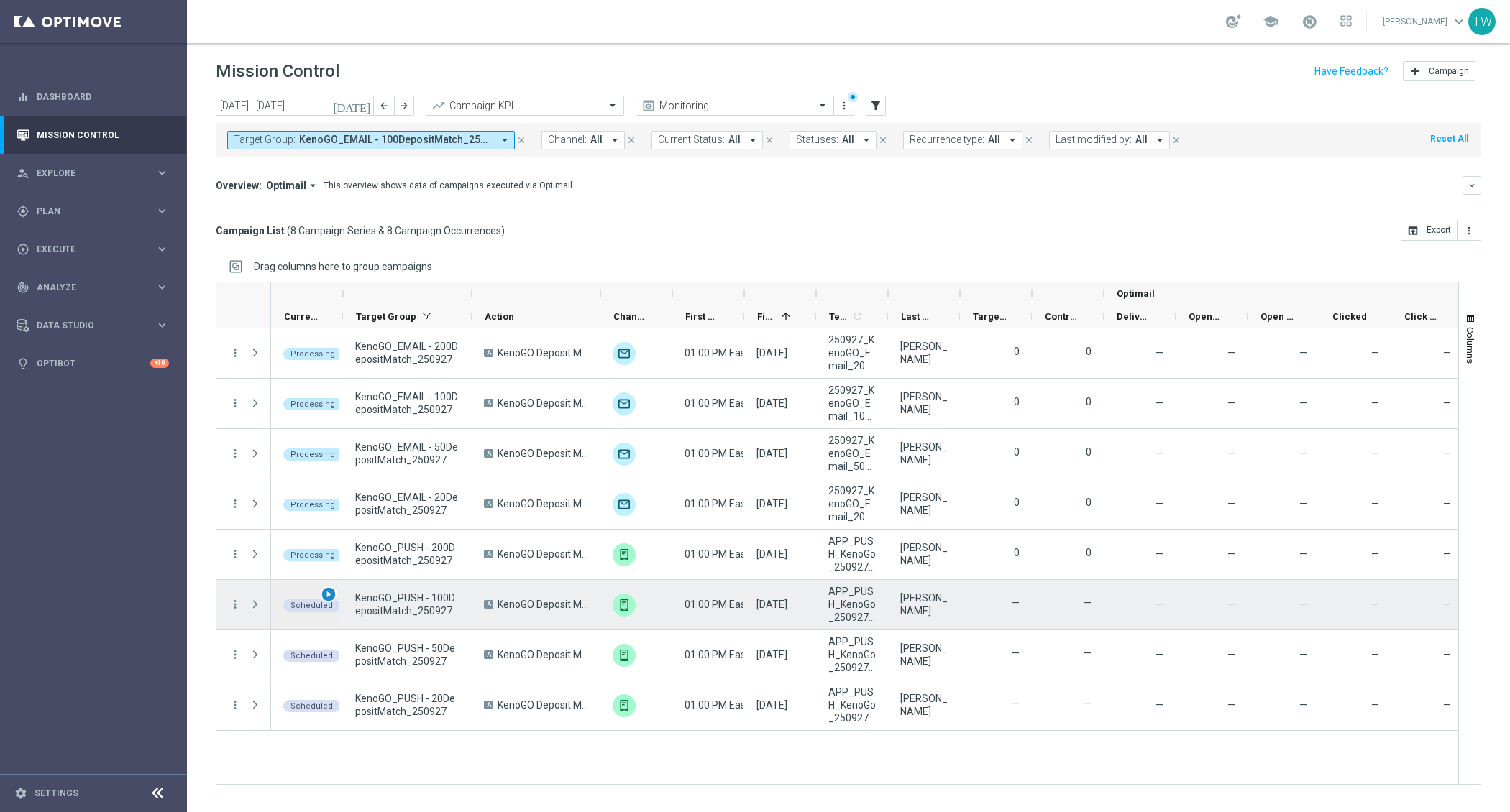
click at [331, 586] on div "play_arrow" at bounding box center [329, 595] width 17 height 17
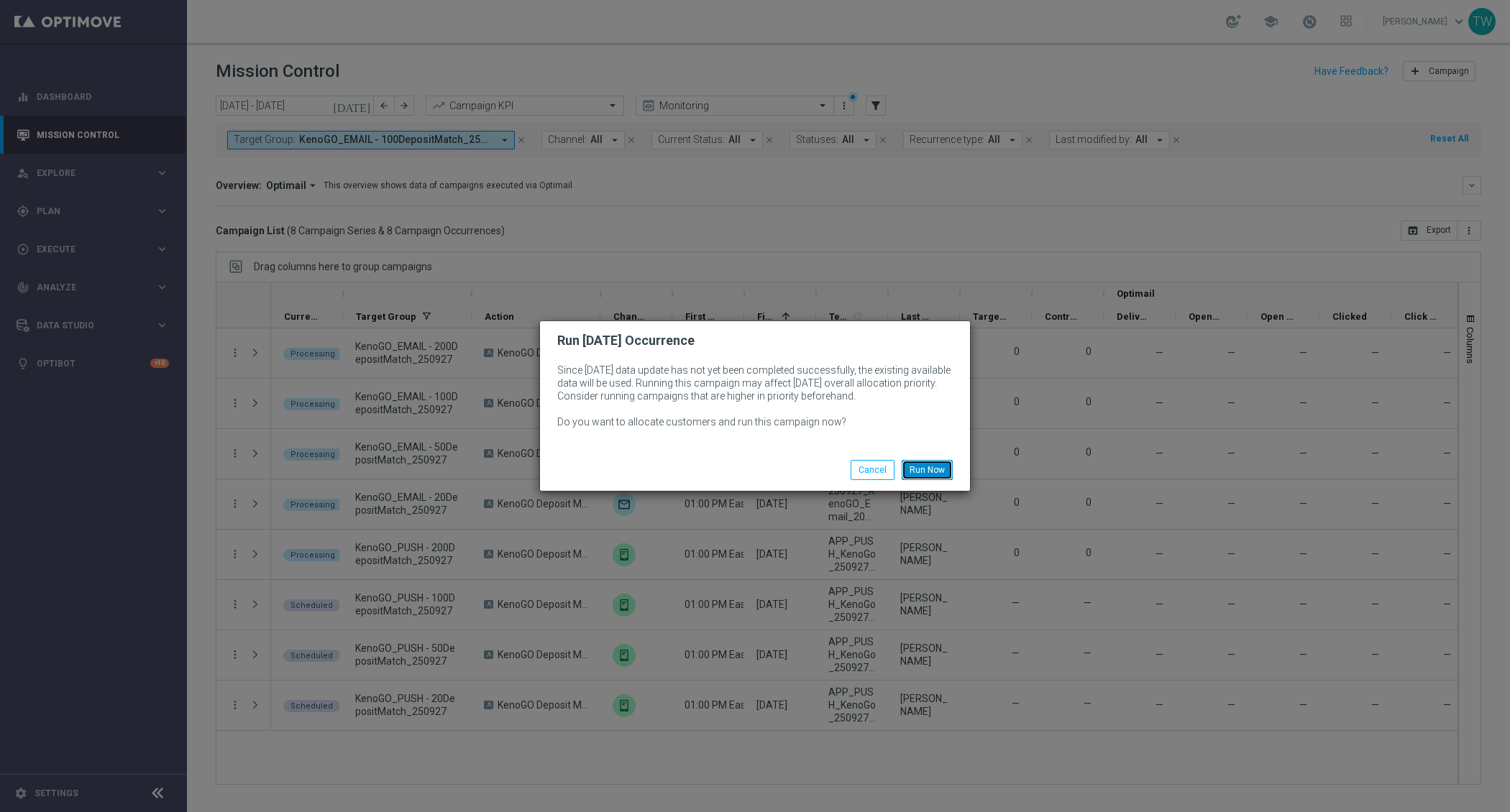
click at [936, 464] on button "Run Now" at bounding box center [926, 470] width 51 height 20
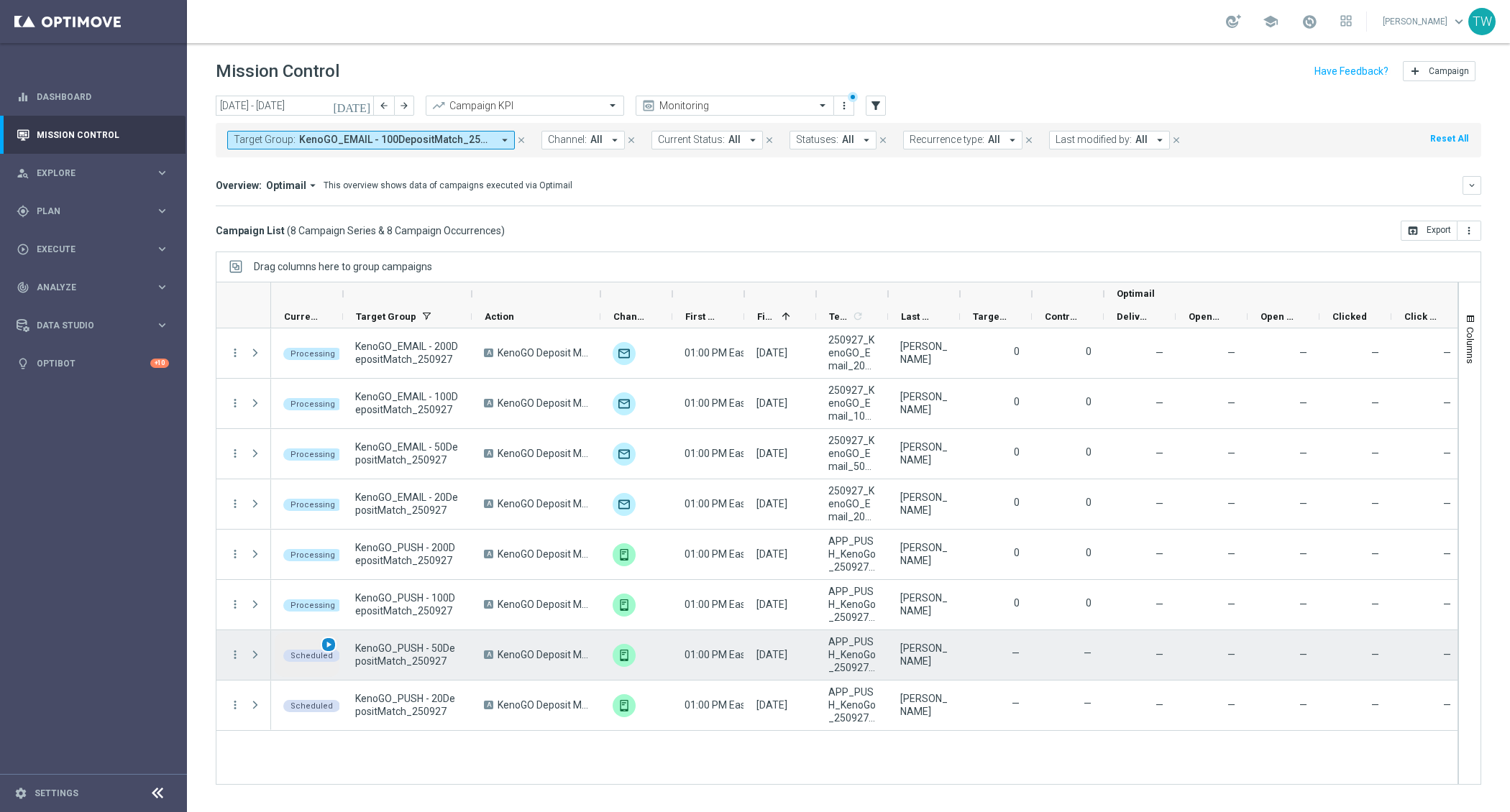
click at [329, 640] on span "play_arrow" at bounding box center [328, 644] width 10 height 10
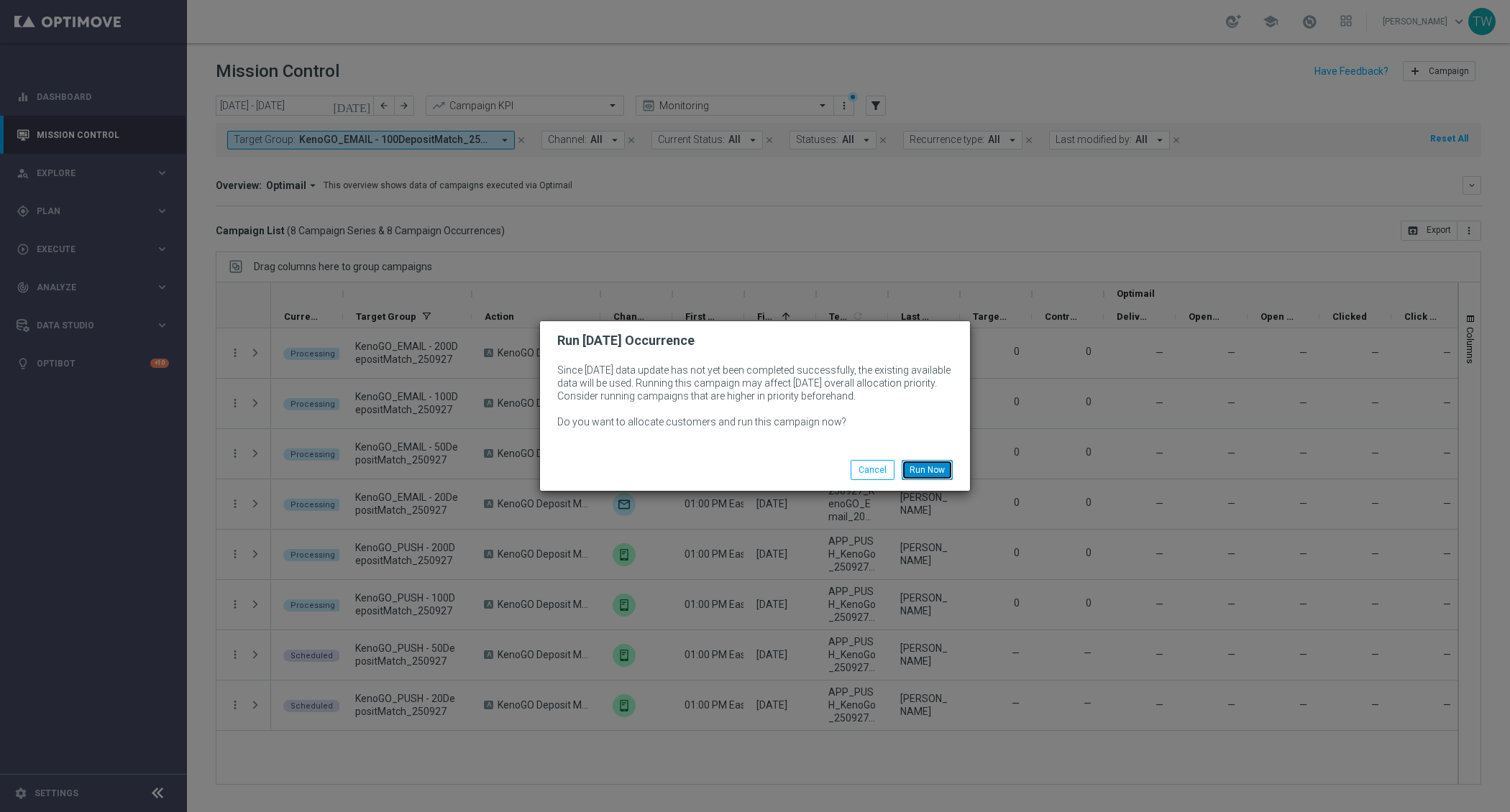
click at [927, 463] on button "Run Now" at bounding box center [926, 470] width 51 height 20
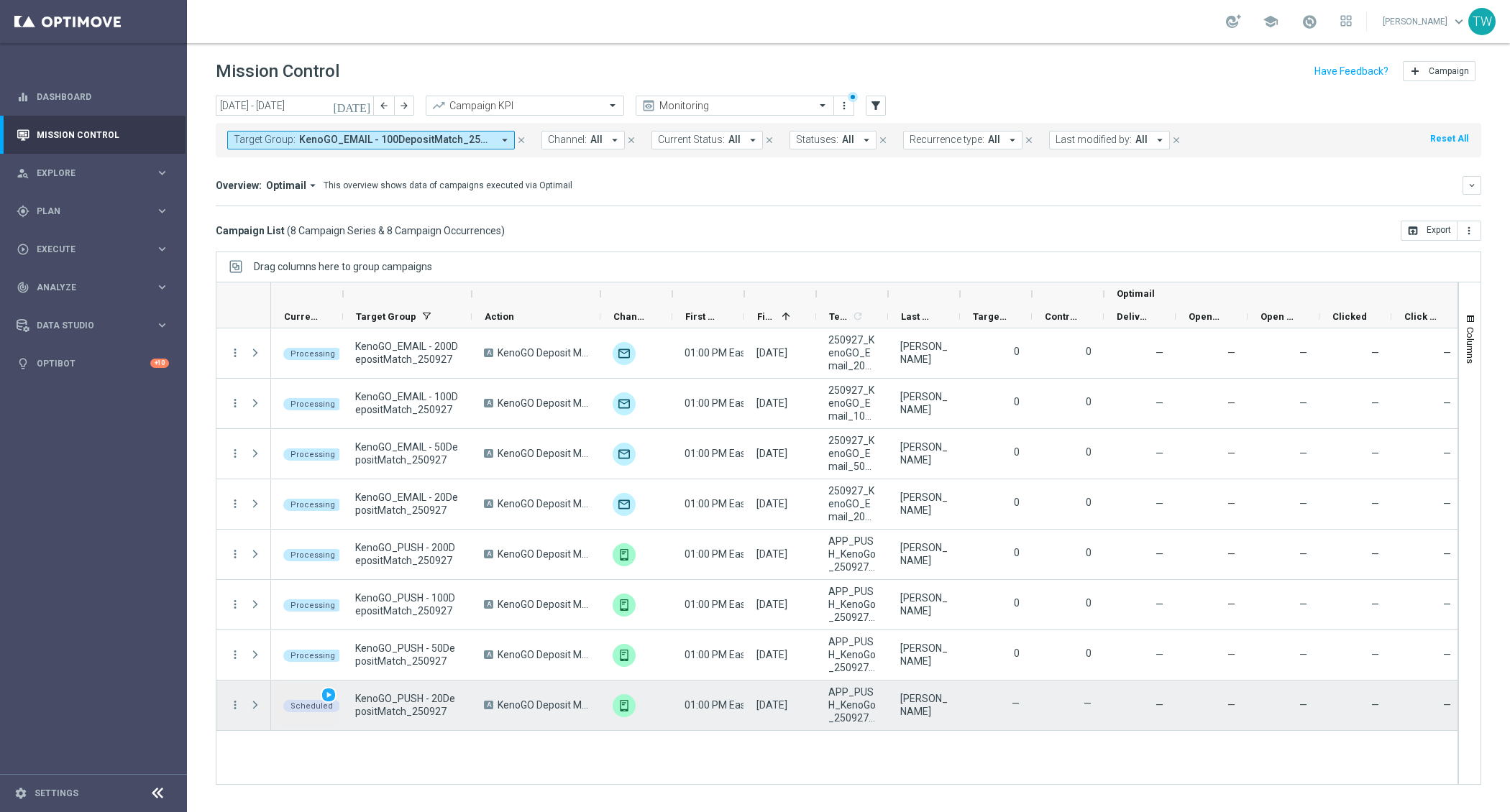
click at [336, 689] on div "Scheduled play_arrow" at bounding box center [307, 705] width 72 height 50
click at [332, 690] on span "play_arrow" at bounding box center [328, 695] width 10 height 10
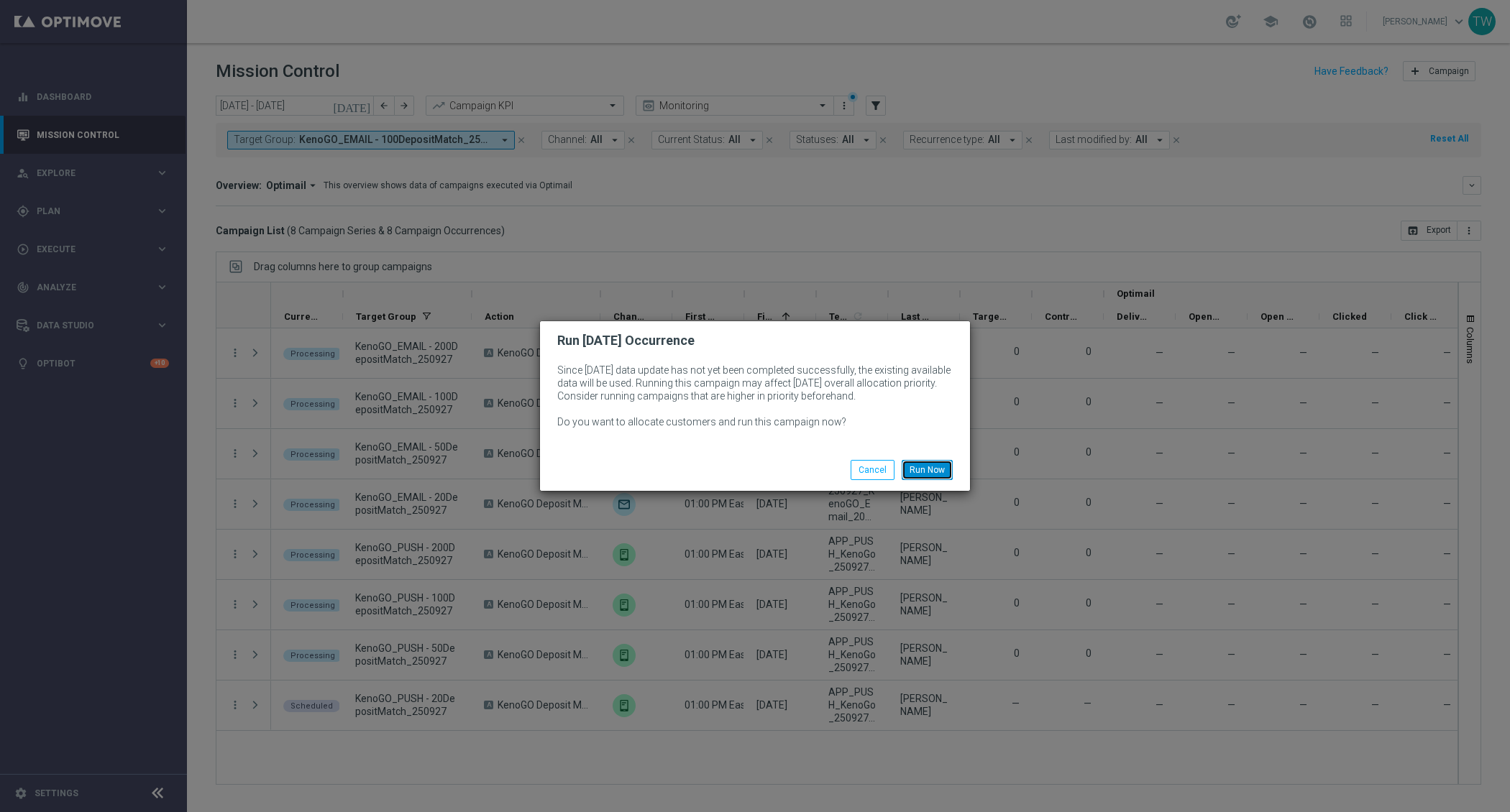
click at [936, 465] on button "Run Now" at bounding box center [926, 470] width 51 height 20
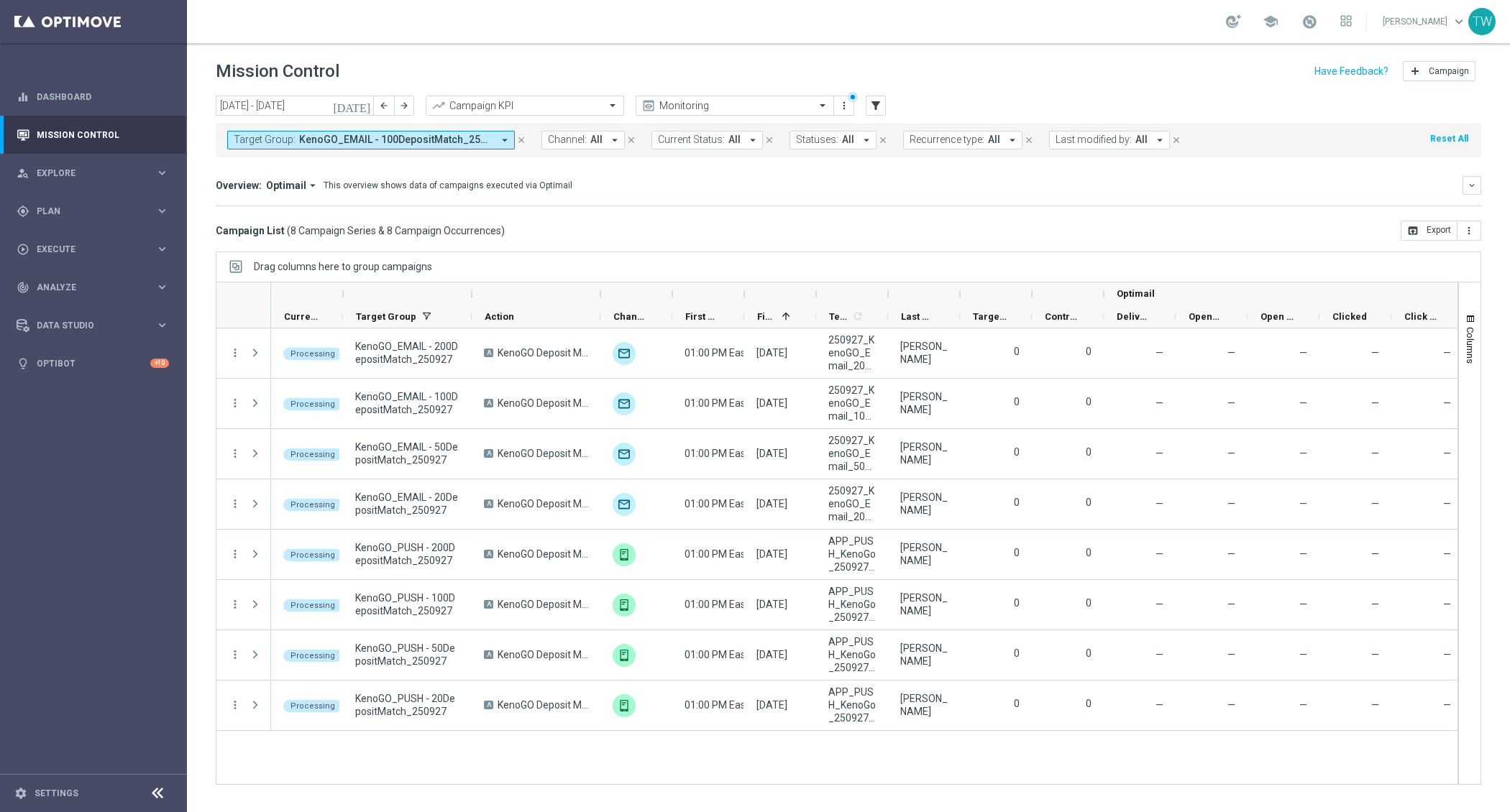
click at [886, 292] on div at bounding box center [888, 294] width 6 height 23
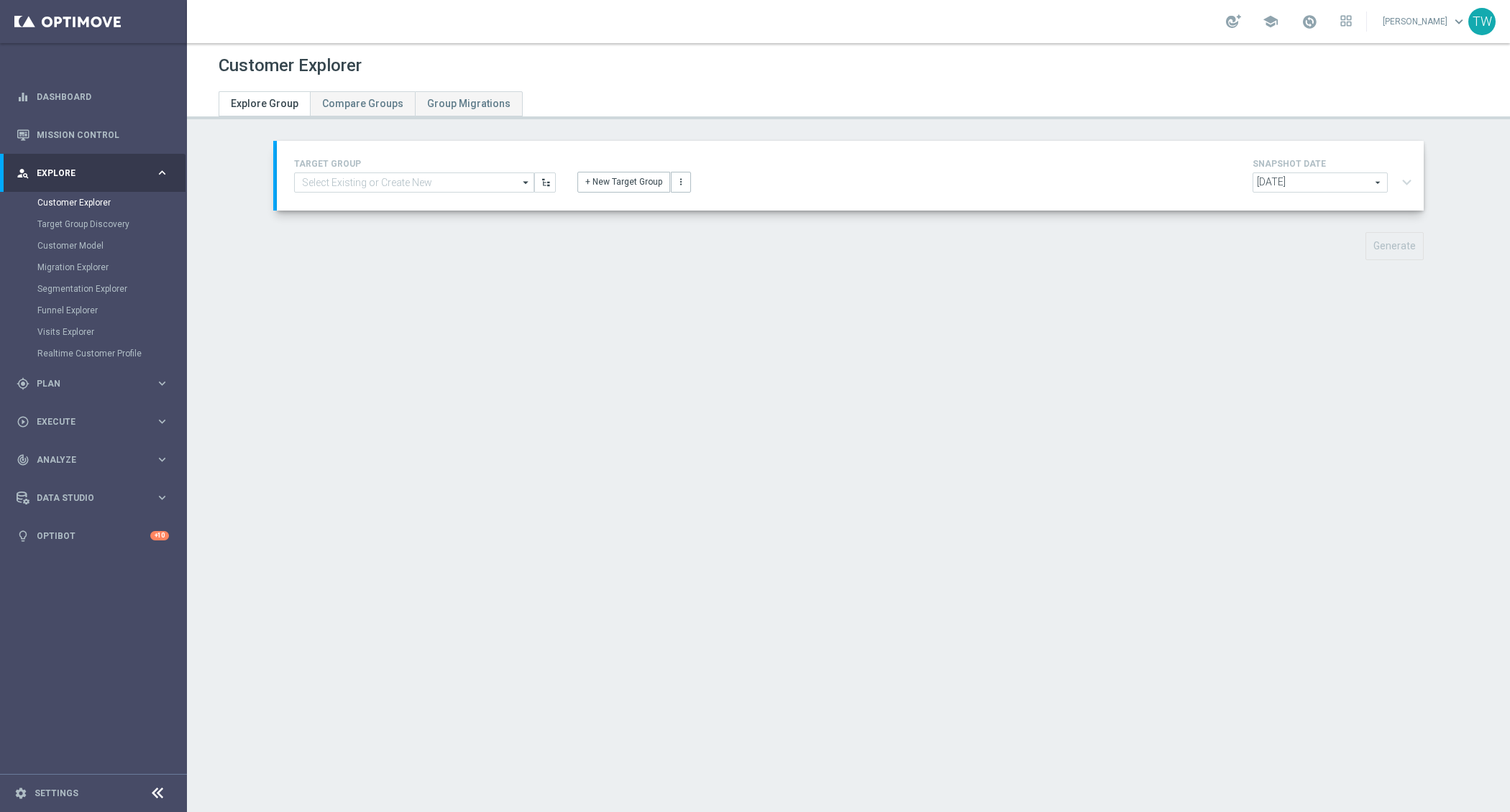
type input "Master_TG_KENOGO_200DepositMatch_250927"
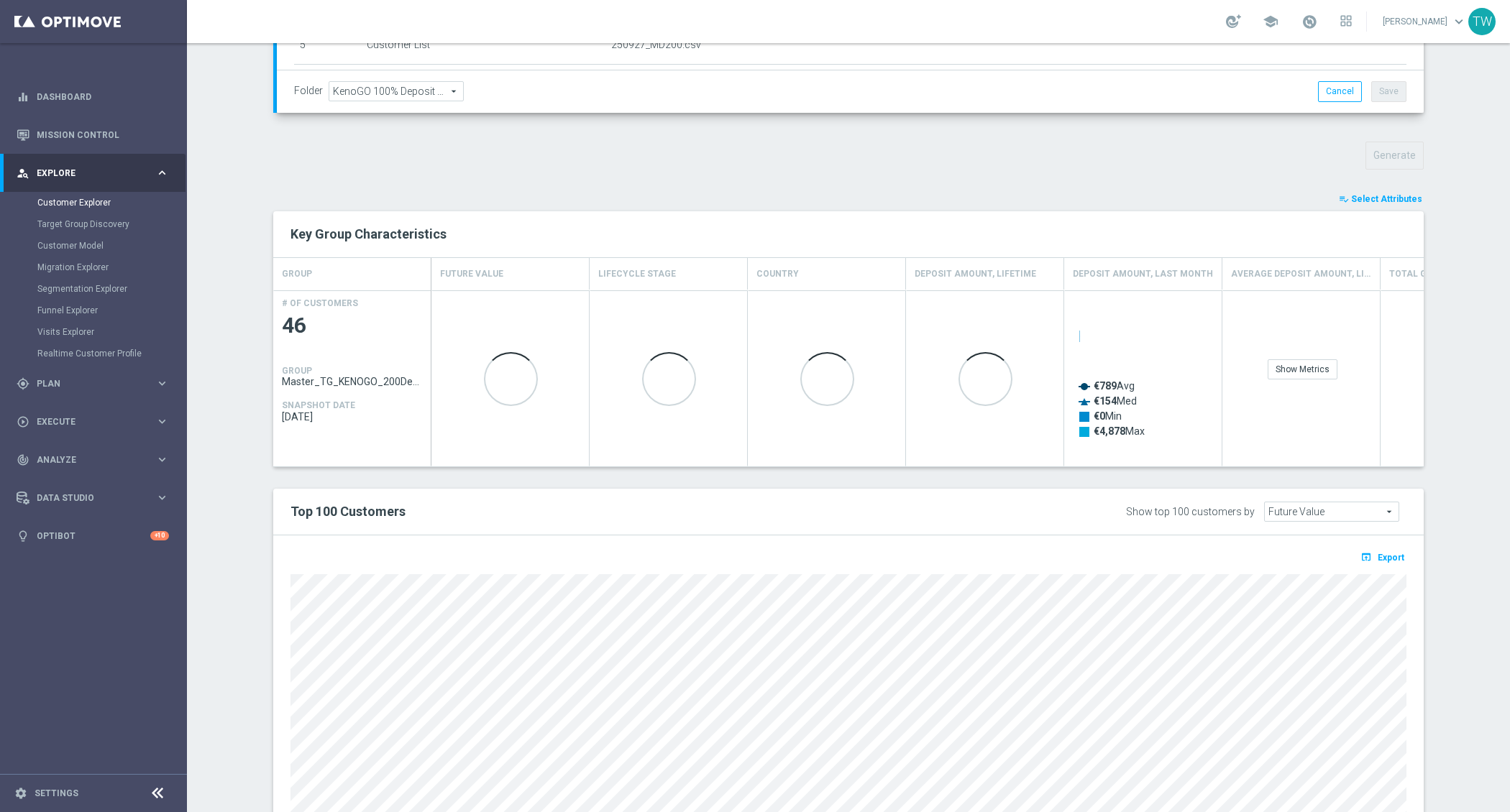
scroll to position [428, 0]
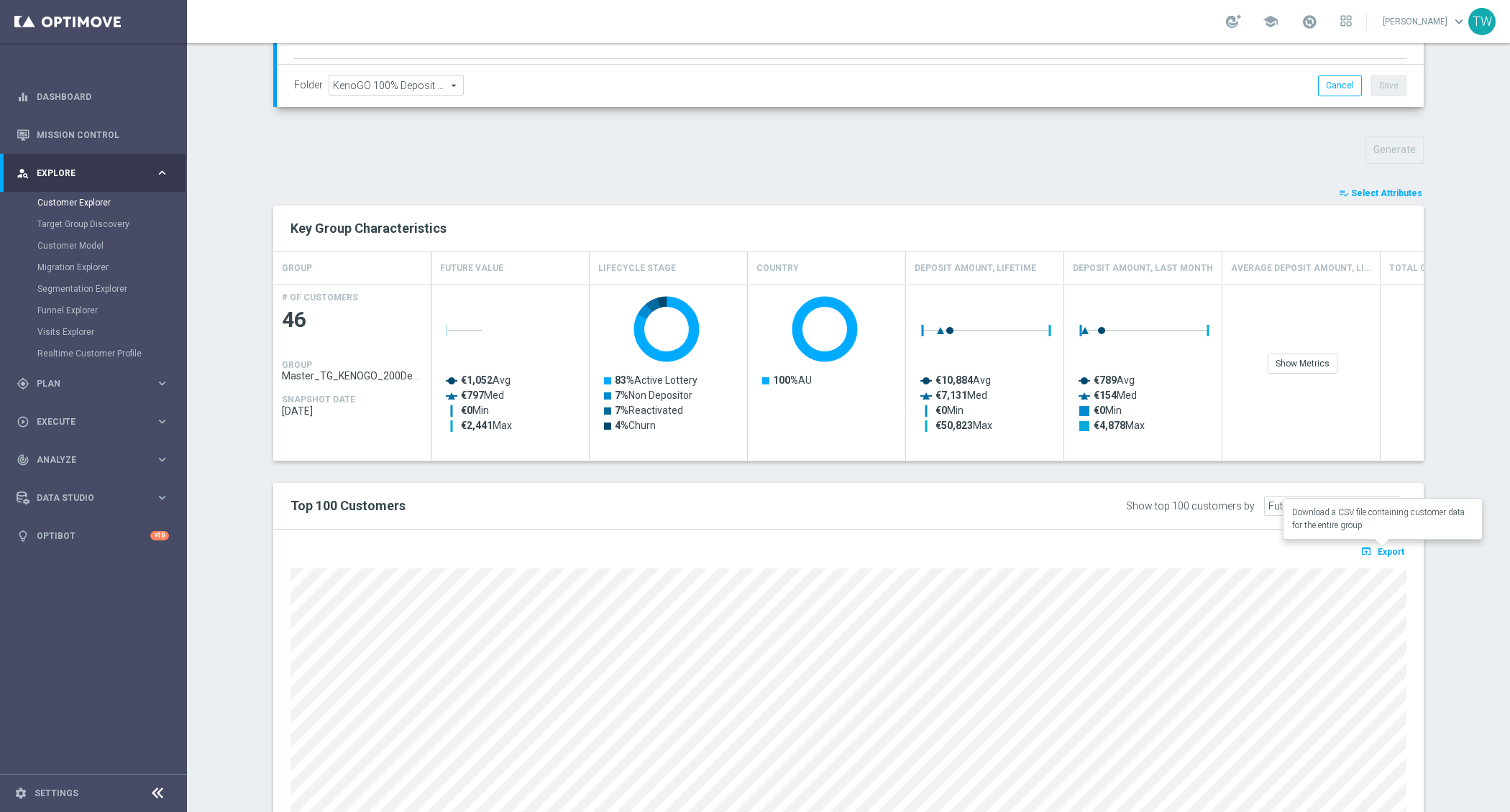
click at [1381, 552] on span "Export" at bounding box center [1390, 552] width 26 height 10
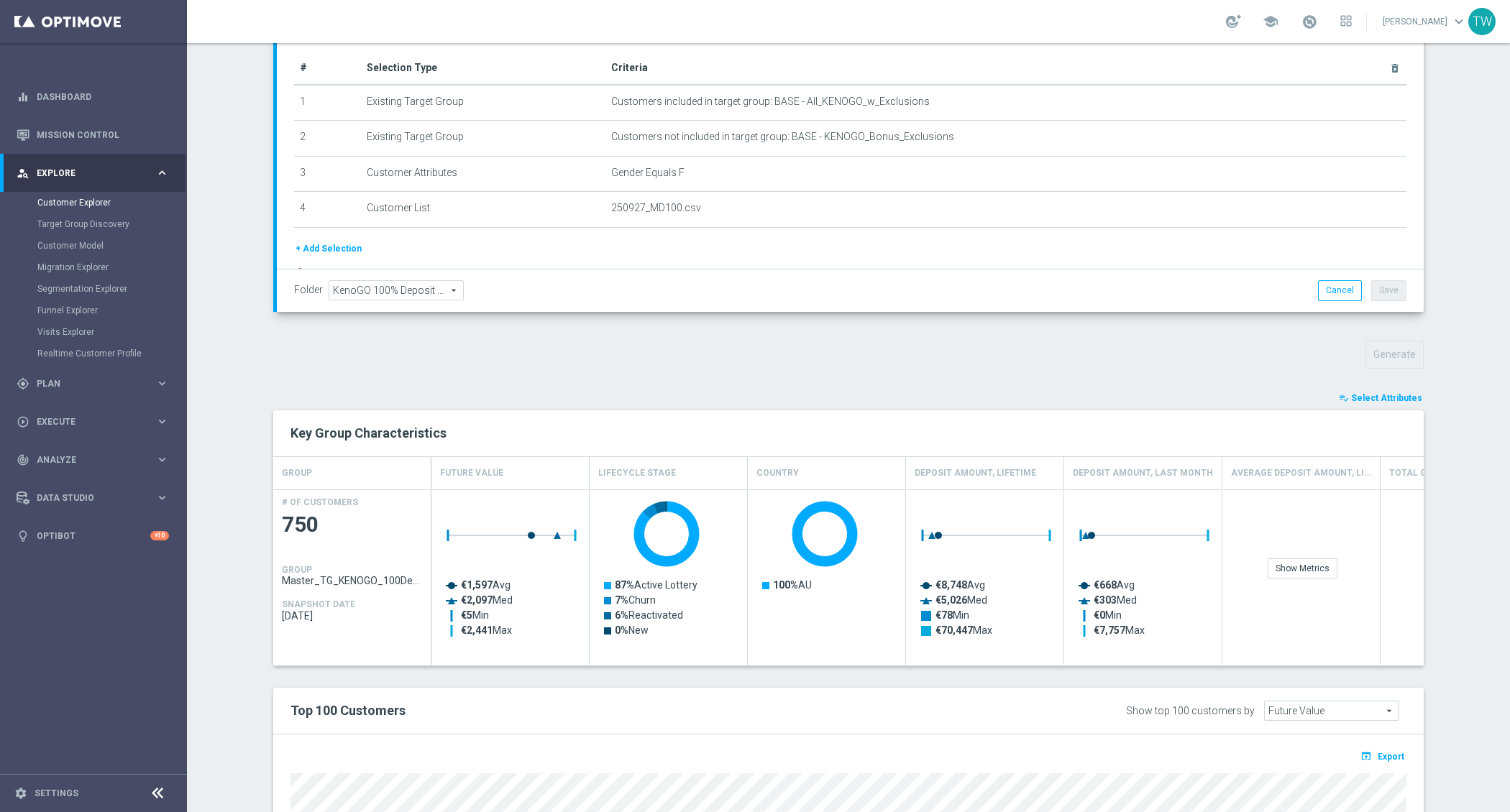
scroll to position [269, 0]
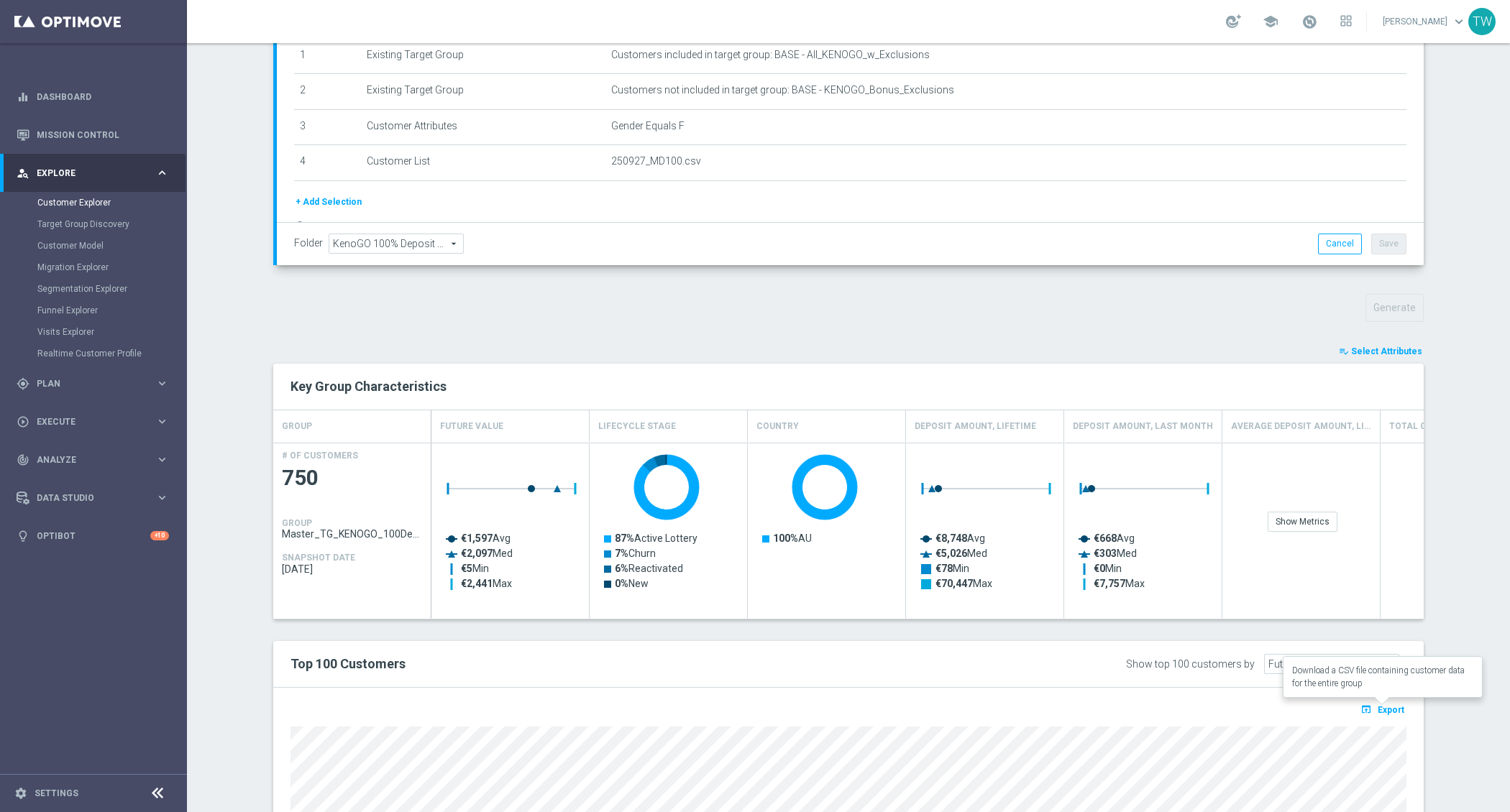
click at [1405, 700] on button "open_in_browser Export" at bounding box center [1382, 709] width 48 height 19
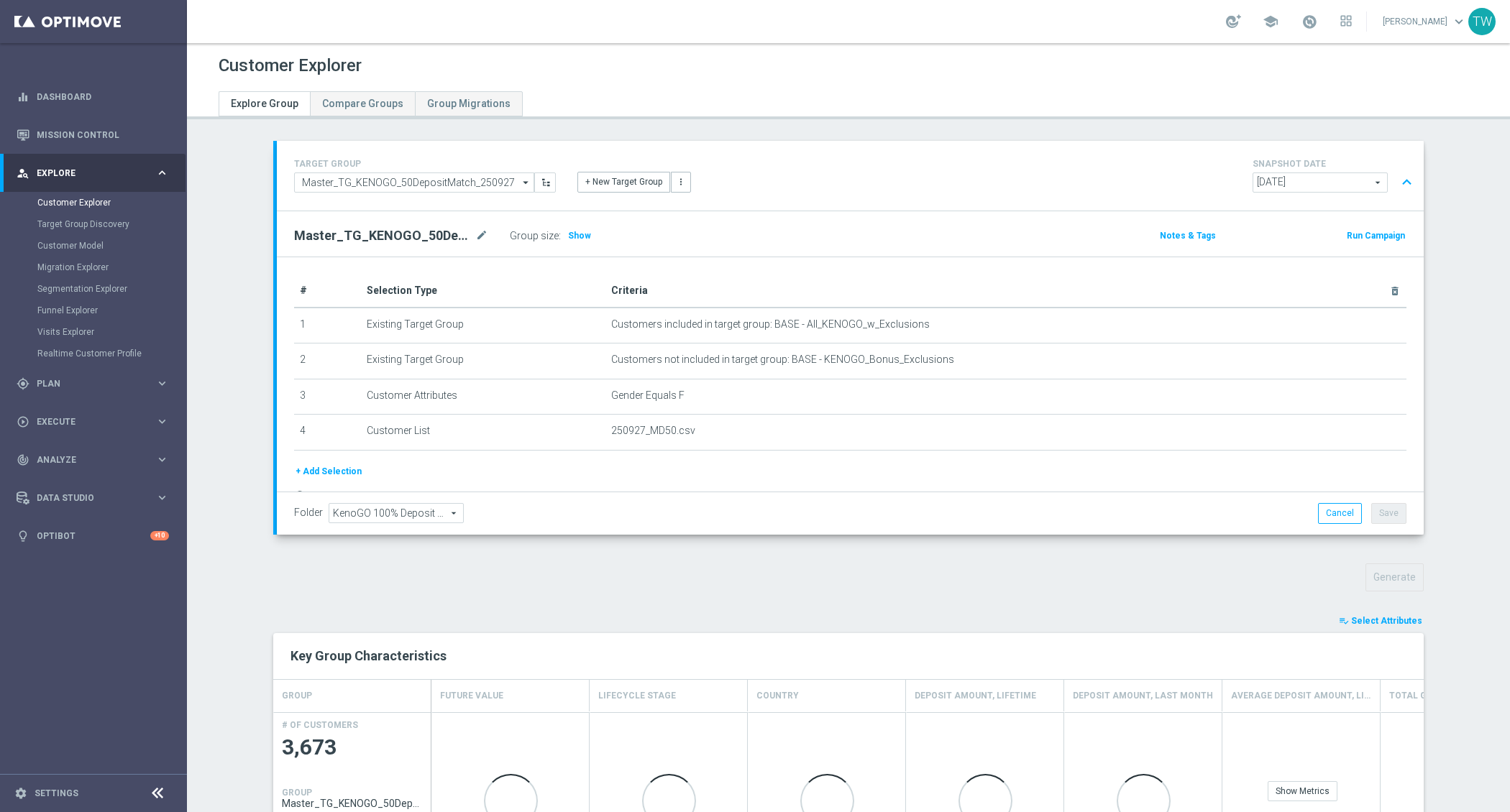
scroll to position [257, 0]
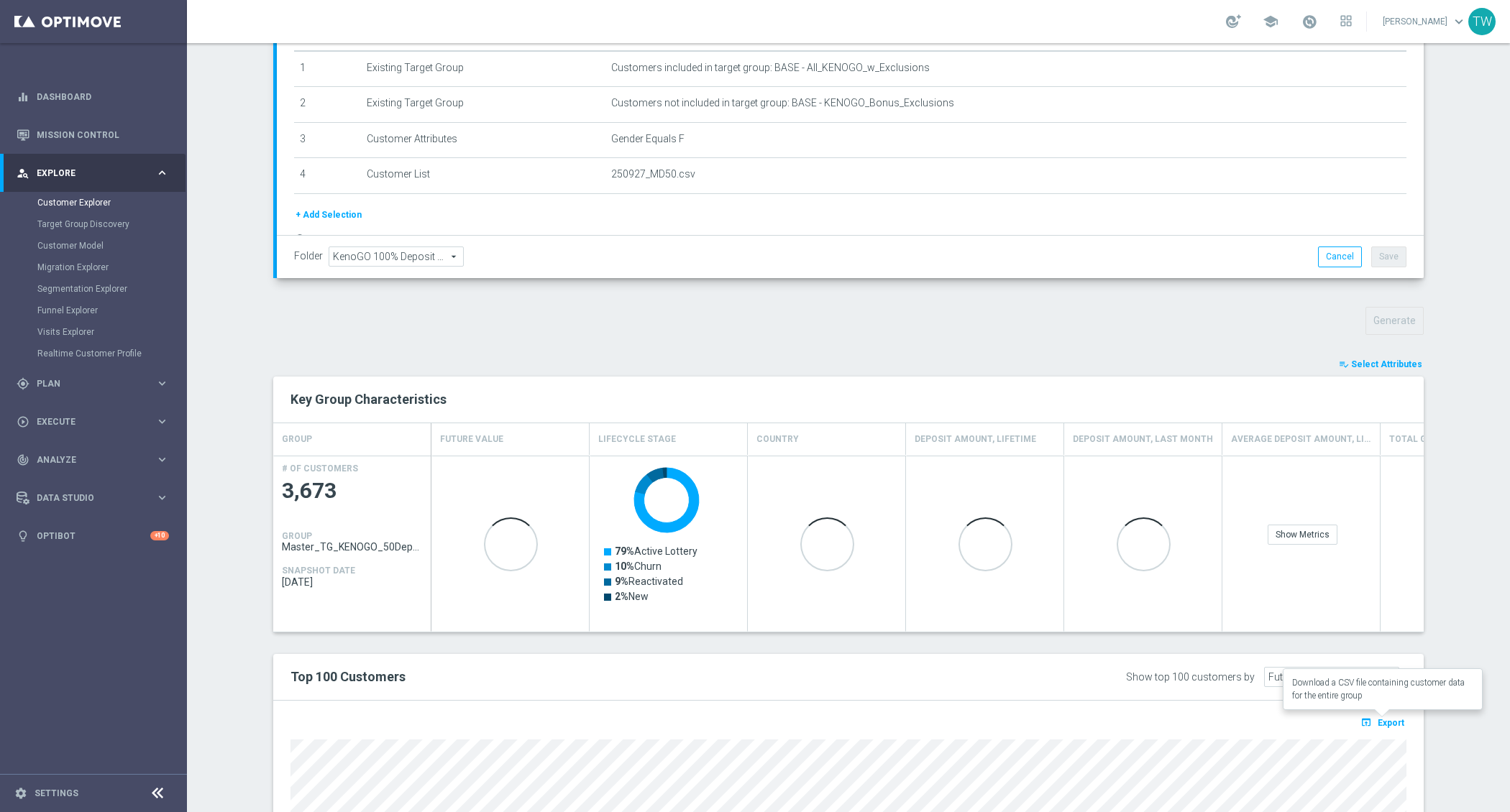
click at [1381, 720] on span "Export" at bounding box center [1390, 723] width 26 height 10
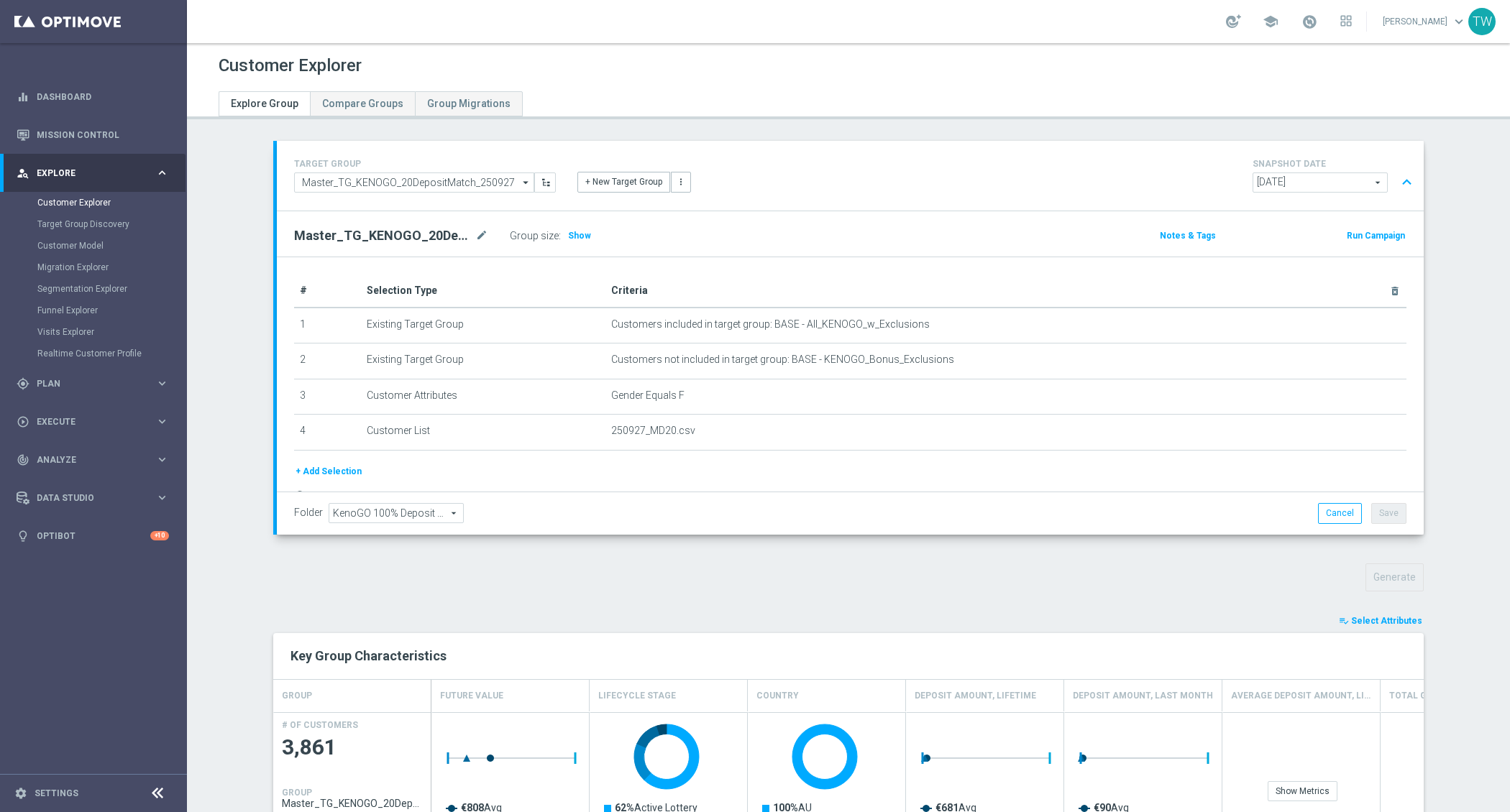
scroll to position [295, 0]
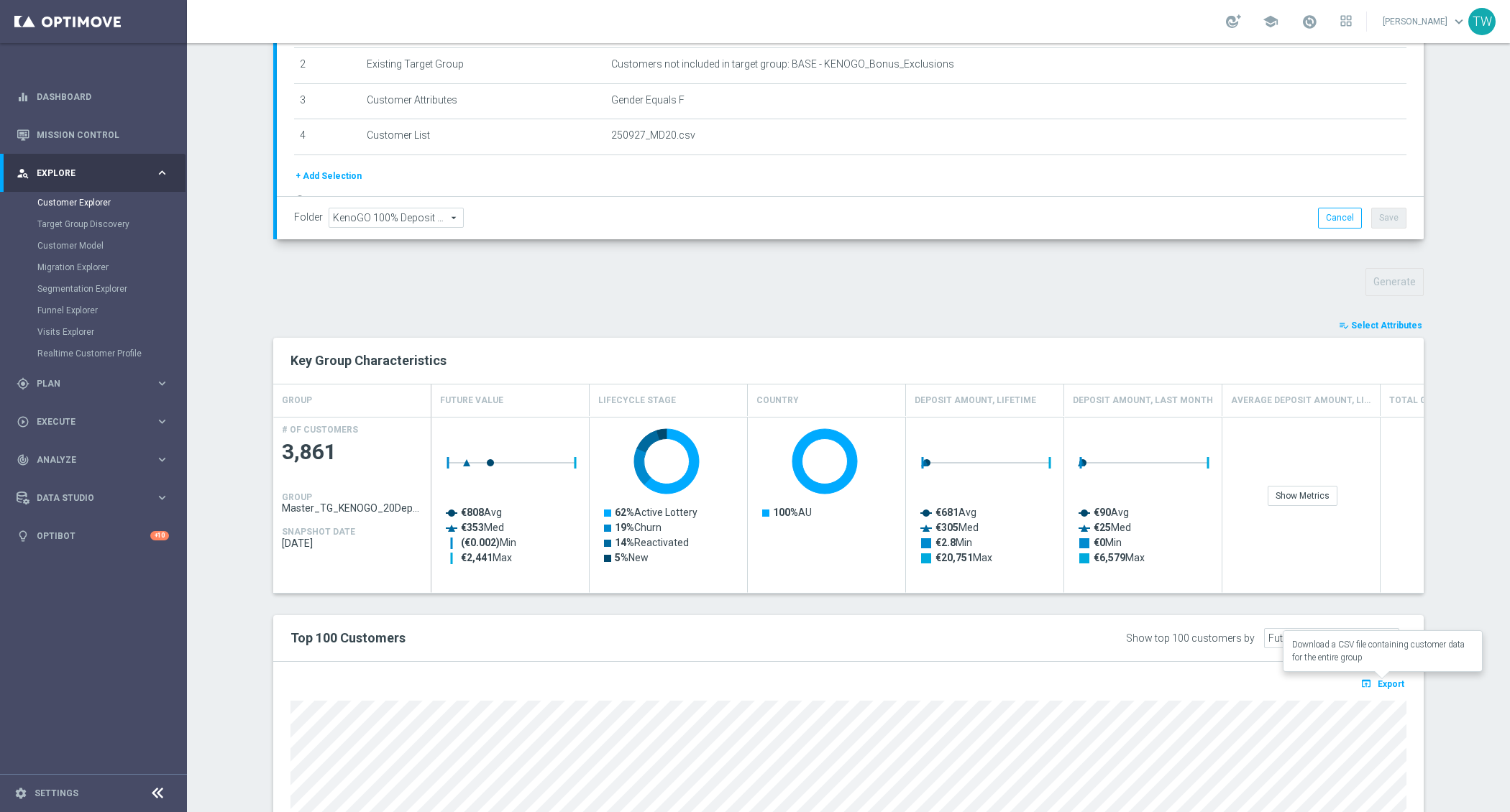
click at [1390, 680] on span "Export" at bounding box center [1390, 684] width 26 height 10
